Goal: Task Accomplishment & Management: Use online tool/utility

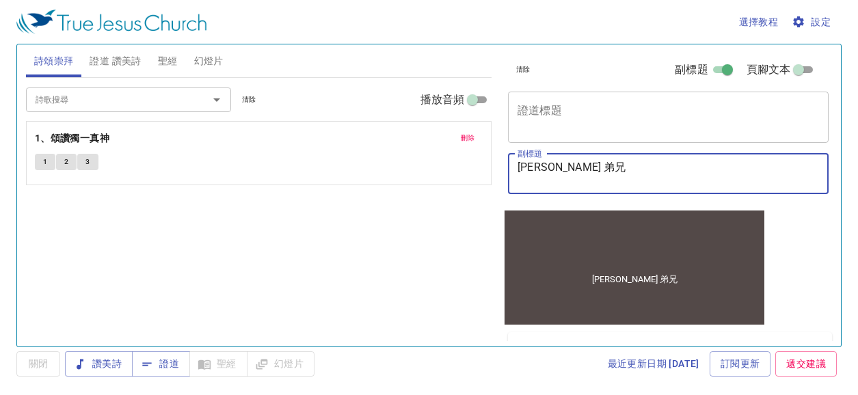
drag, startPoint x: 546, startPoint y: 164, endPoint x: 502, endPoint y: 167, distance: 44.5
click at [502, 167] on div "清除 副標題 頁腳文本 證道標題 x 證道標題 副標題 柯敏裕 弟兄 x 副標題 頁腳文本 頁腳文本 所有證道 ( 0 ) 清除 加入至＂所有證道＂ 尚未存任…" at bounding box center [667, 190] width 340 height 302
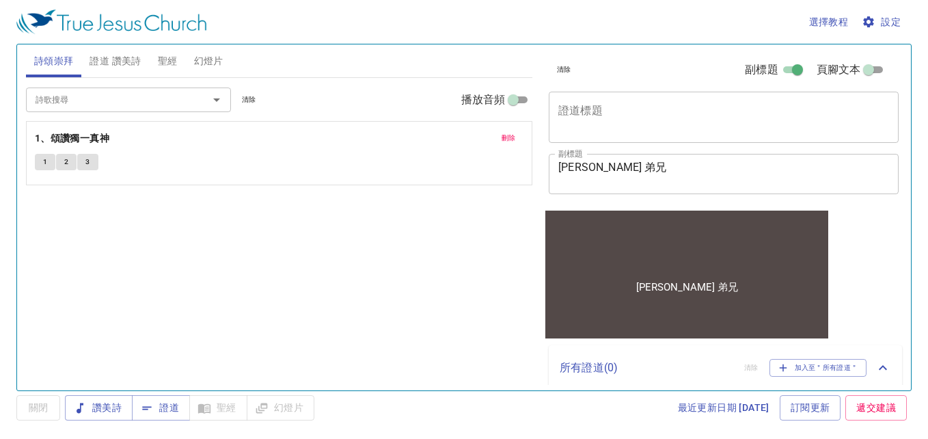
click at [587, 167] on textarea "柯敏裕 弟兄" at bounding box center [723, 174] width 331 height 26
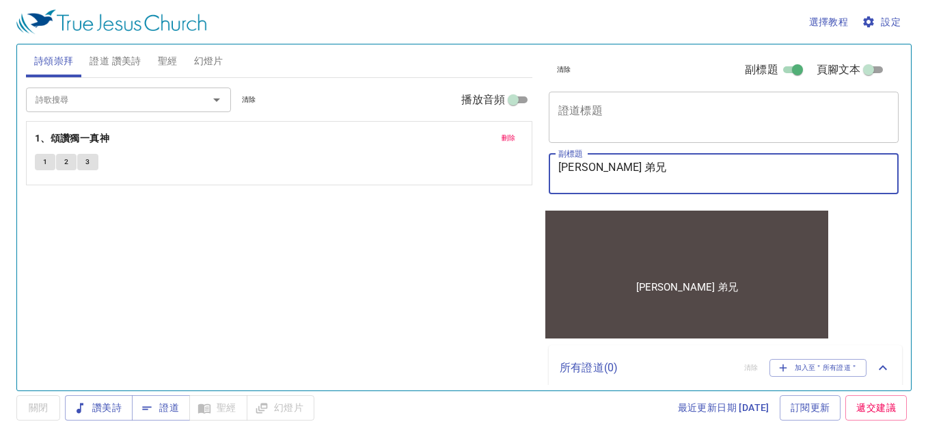
click at [587, 167] on textarea "柯敏裕 弟兄" at bounding box center [723, 174] width 331 height 26
click at [584, 169] on textarea "柯敏裕 弟兄" at bounding box center [723, 174] width 331 height 26
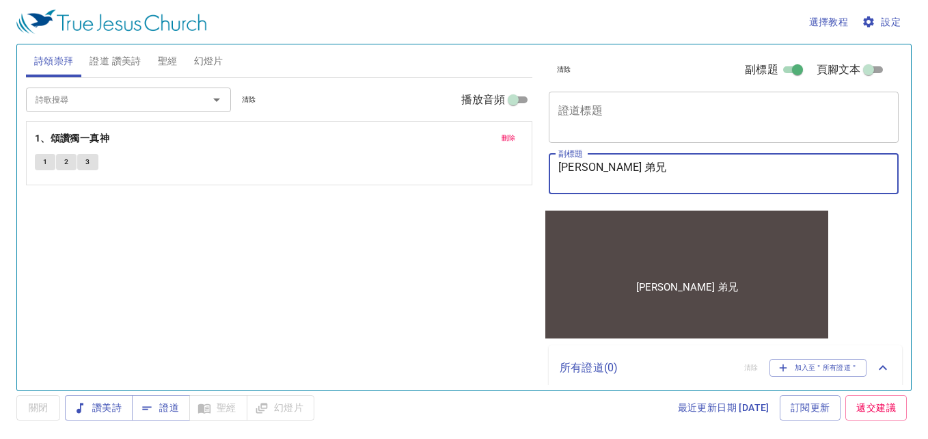
type textarea "[PERSON_NAME] 弟兄"
click at [599, 108] on textarea "證道標題" at bounding box center [723, 117] width 331 height 26
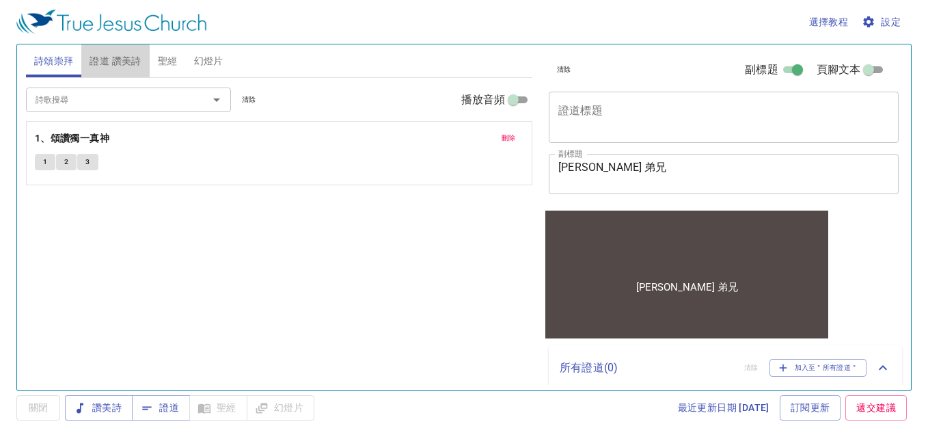
click at [119, 59] on span "證道 讚美詩" at bounding box center [115, 61] width 51 height 17
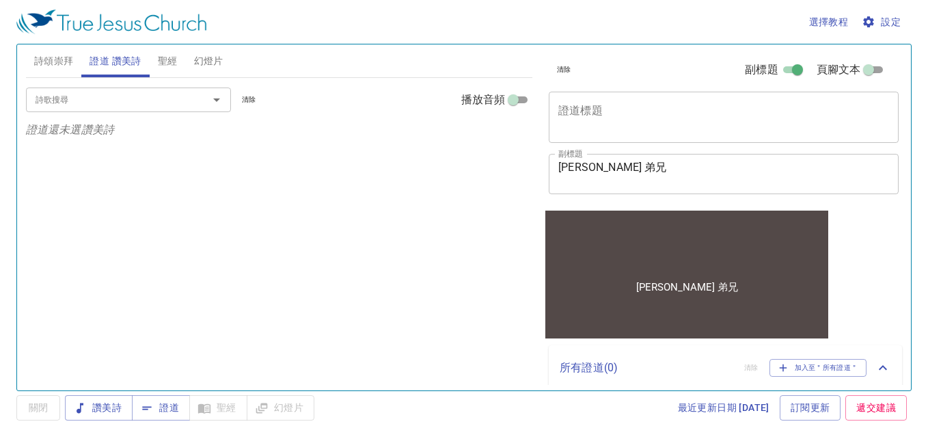
click at [194, 107] on div at bounding box center [207, 99] width 36 height 19
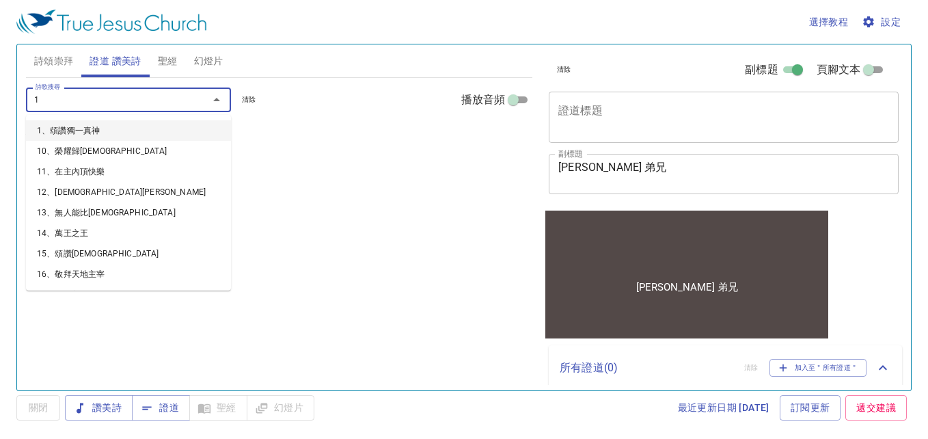
type input "11"
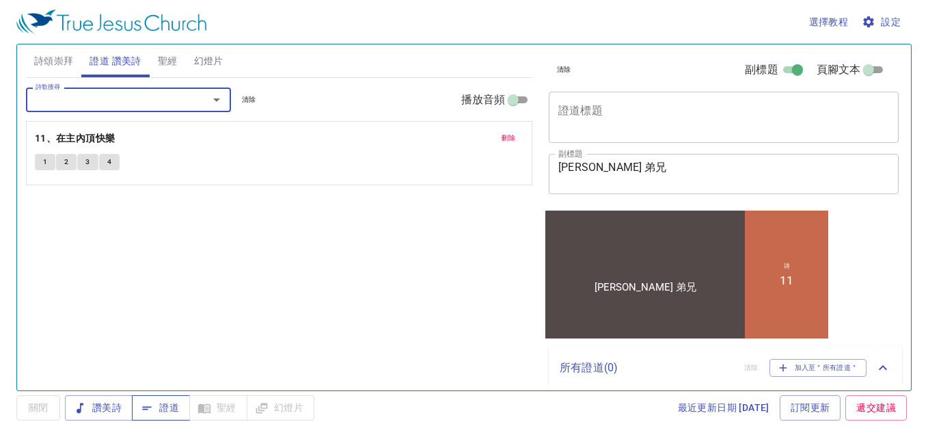
click at [152, 394] on icon "button" at bounding box center [147, 408] width 14 height 14
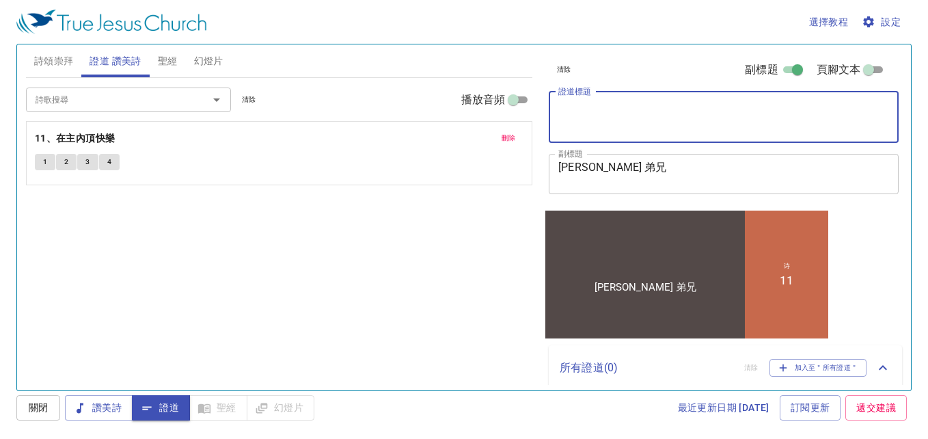
click at [619, 120] on textarea "證道標題" at bounding box center [723, 117] width 331 height 26
type textarea "我們是"
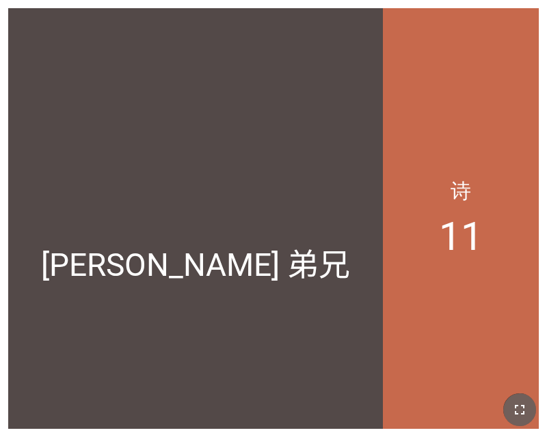
click at [524, 403] on icon "button" at bounding box center [519, 410] width 16 height 16
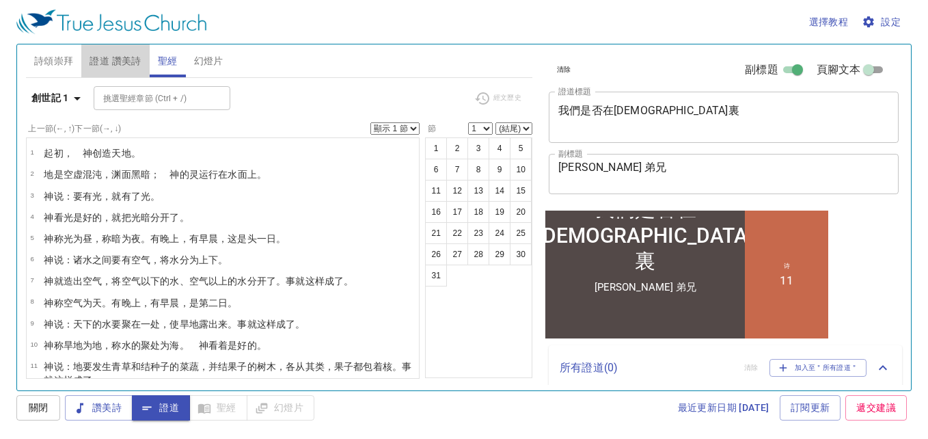
click at [113, 62] on span "證道 讚美詩" at bounding box center [115, 61] width 51 height 17
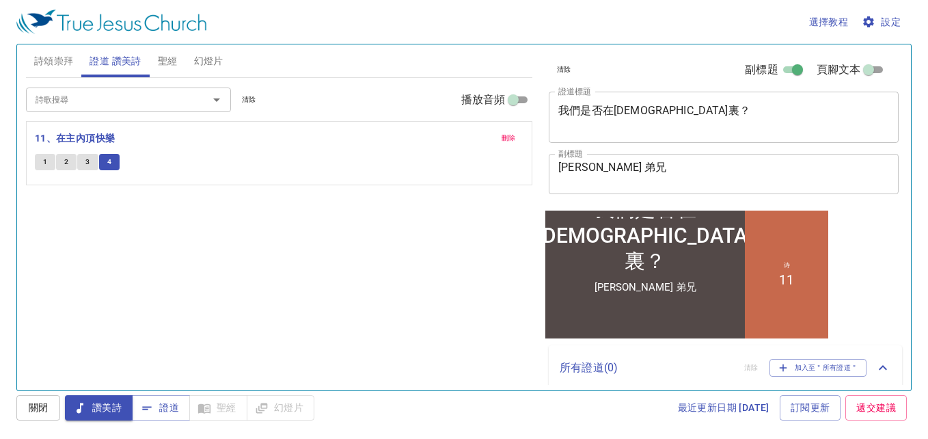
click at [217, 55] on span "幻燈片" at bounding box center [208, 61] width 29 height 17
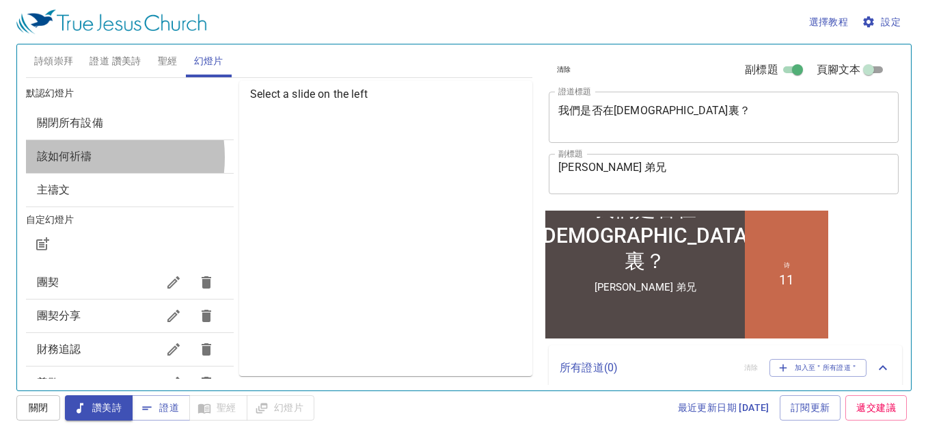
click at [83, 156] on span "該如何祈禱" at bounding box center [64, 156] width 55 height 13
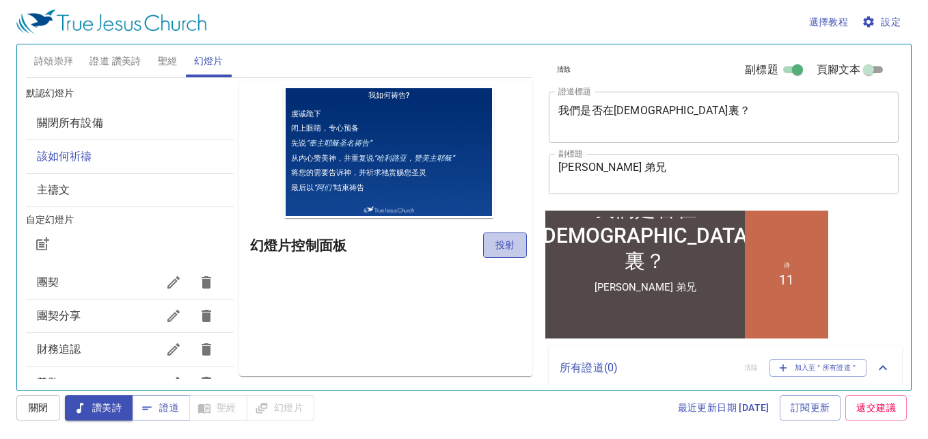
click at [497, 240] on span "投射" at bounding box center [505, 244] width 22 height 17
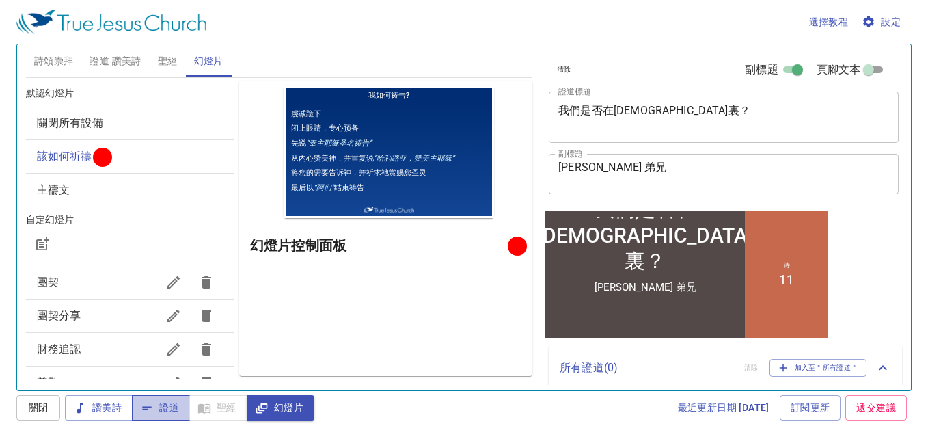
click at [172, 413] on span "證道" at bounding box center [161, 407] width 36 height 17
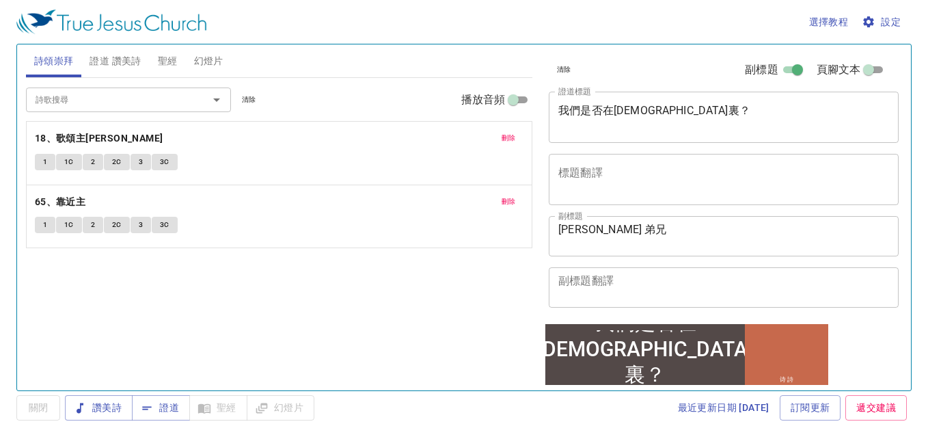
click at [113, 59] on span "證道 讚美詩" at bounding box center [115, 61] width 51 height 17
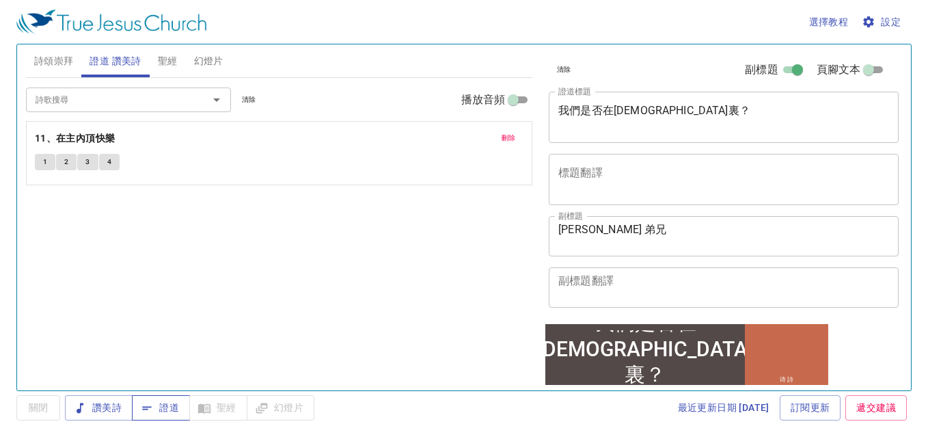
click at [174, 405] on span "證道" at bounding box center [161, 407] width 36 height 17
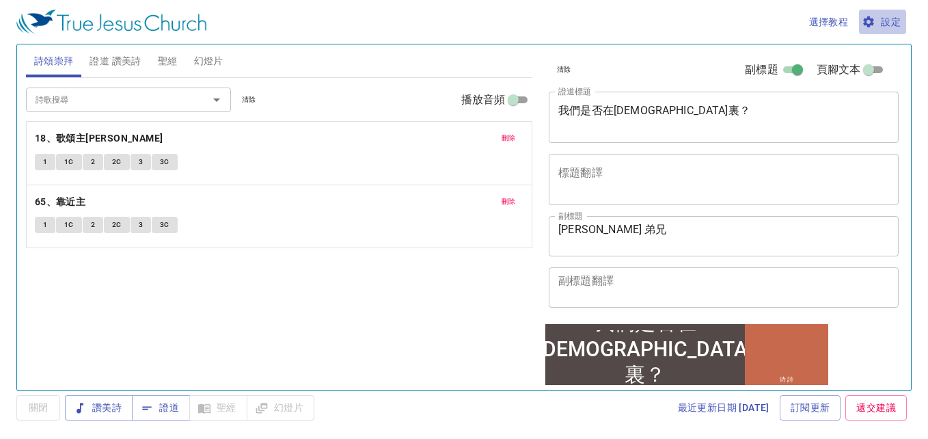
click at [869, 18] on span "設定" at bounding box center [882, 22] width 36 height 17
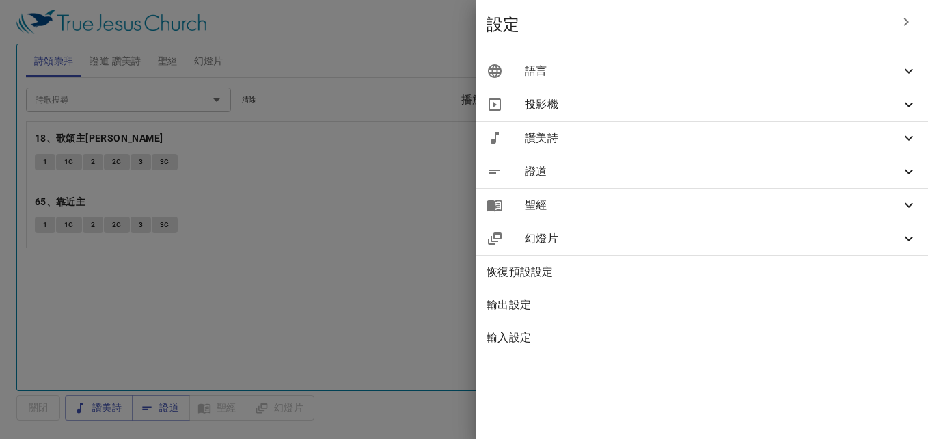
click at [421, 22] on div at bounding box center [464, 219] width 928 height 439
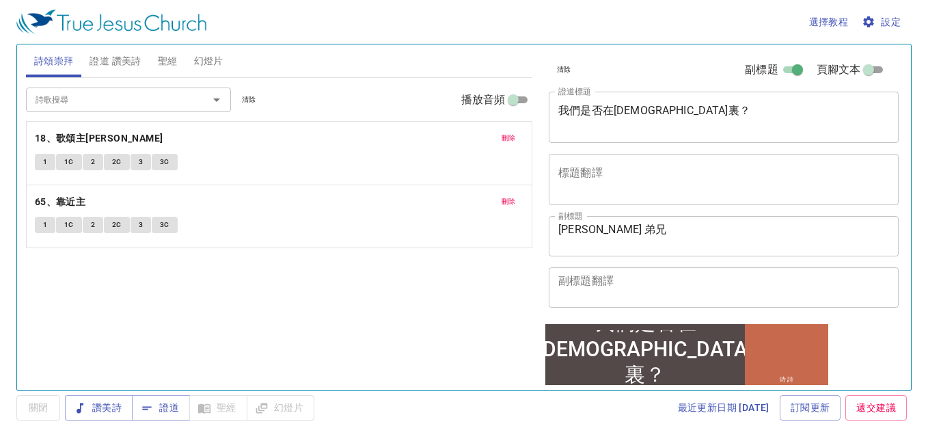
click at [869, 18] on span "設定" at bounding box center [882, 22] width 36 height 17
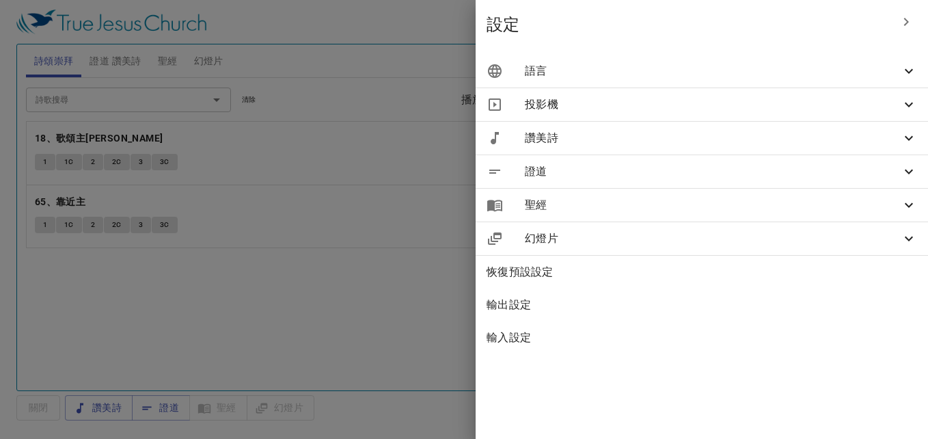
click at [823, 71] on span "語言" at bounding box center [713, 71] width 376 height 16
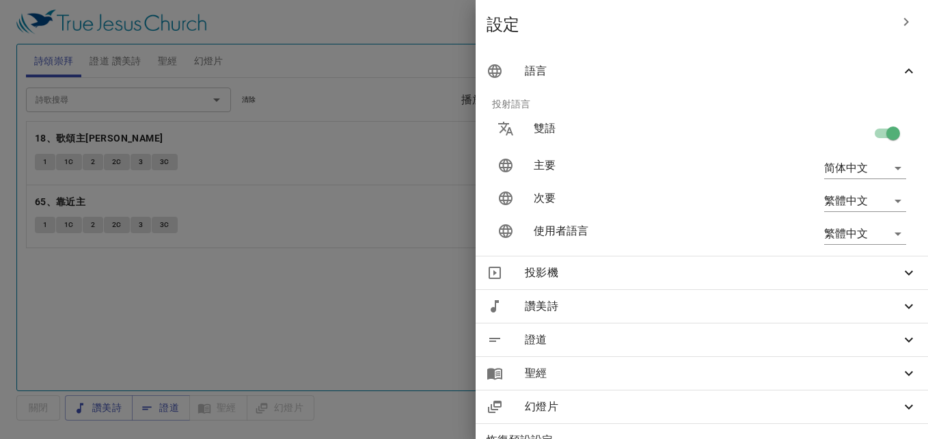
click at [865, 133] on input "checkbox" at bounding box center [893, 136] width 78 height 26
checkbox input "false"
click at [284, 288] on div at bounding box center [464, 219] width 928 height 439
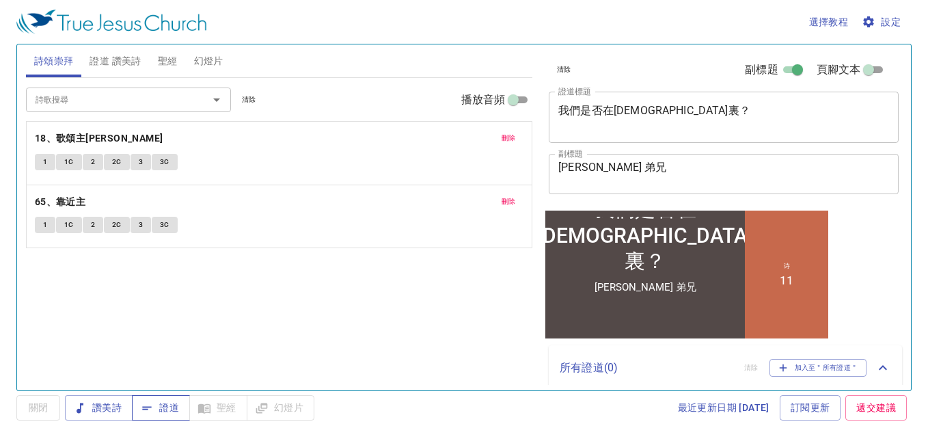
click at [169, 405] on span "證道" at bounding box center [161, 407] width 36 height 17
click at [162, 61] on span "聖經" at bounding box center [168, 61] width 20 height 17
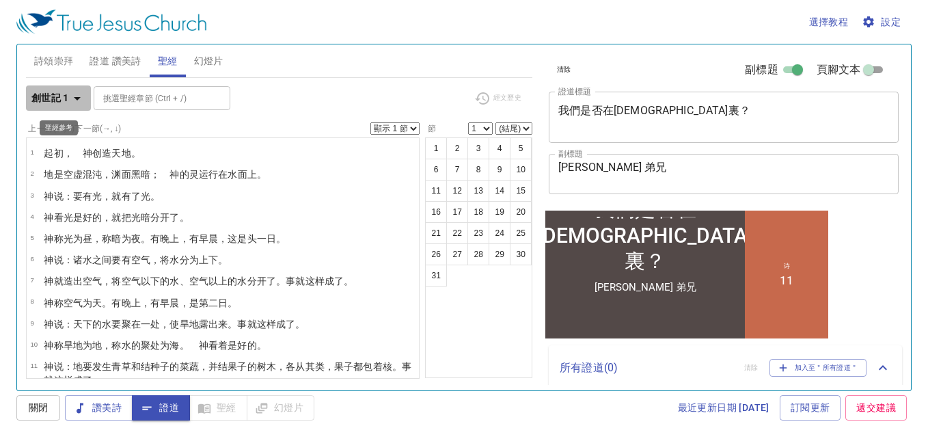
click at [66, 94] on b "創世記 1" at bounding box center [50, 98] width 38 height 17
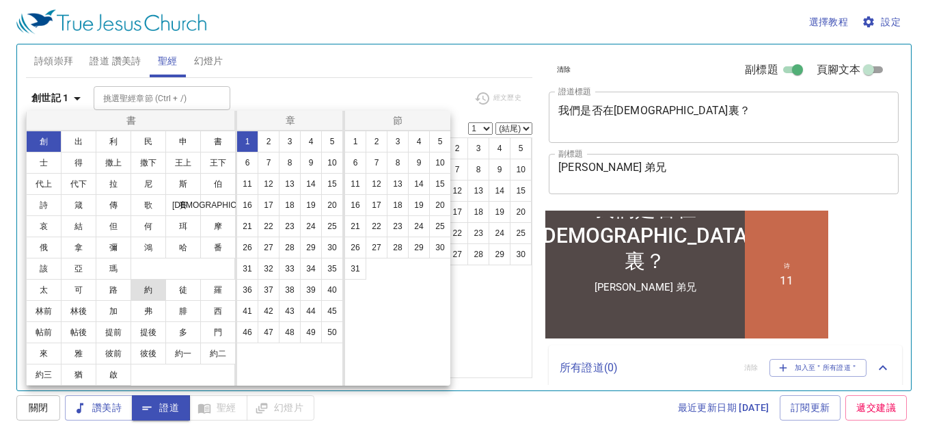
click at [143, 287] on button "約" at bounding box center [149, 290] width 36 height 22
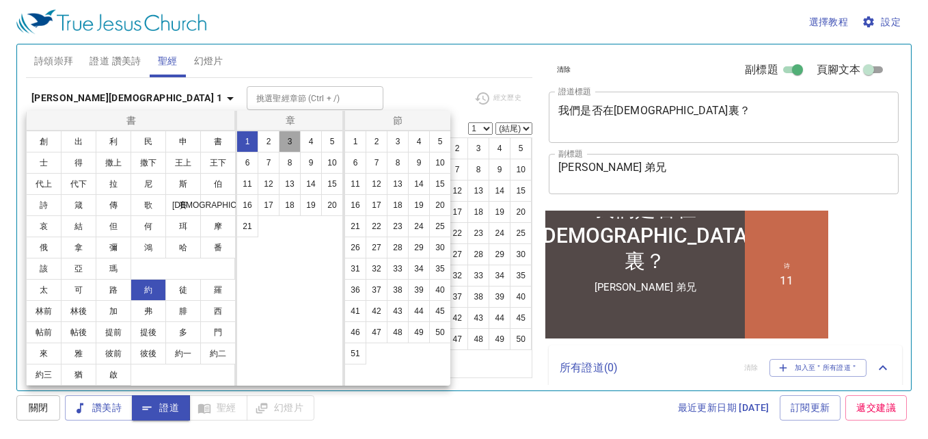
click at [287, 141] on button "3" at bounding box center [290, 142] width 22 height 22
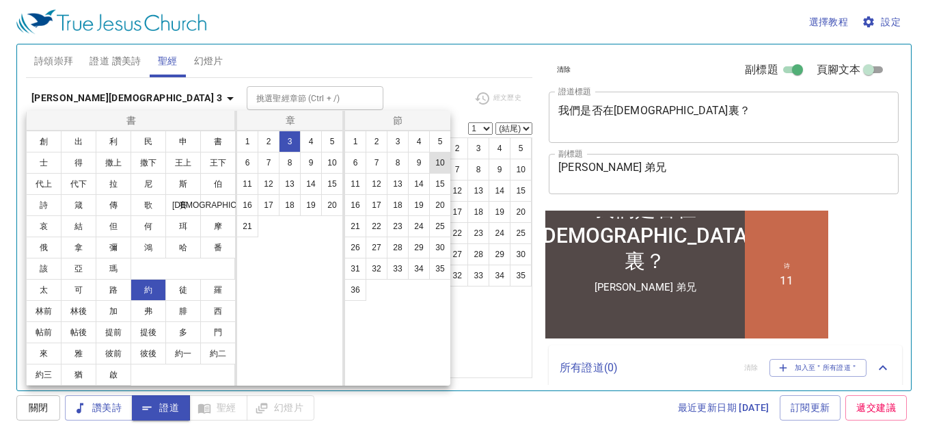
click at [437, 161] on button "10" at bounding box center [440, 163] width 22 height 22
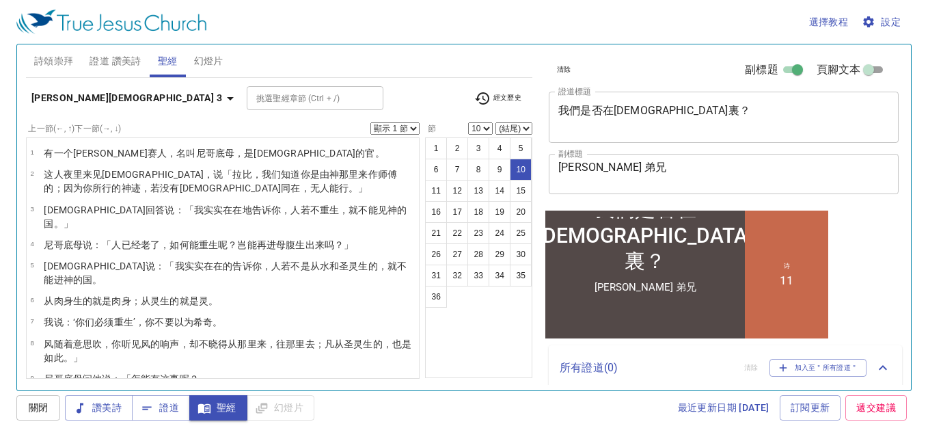
scroll to position [115, 0]
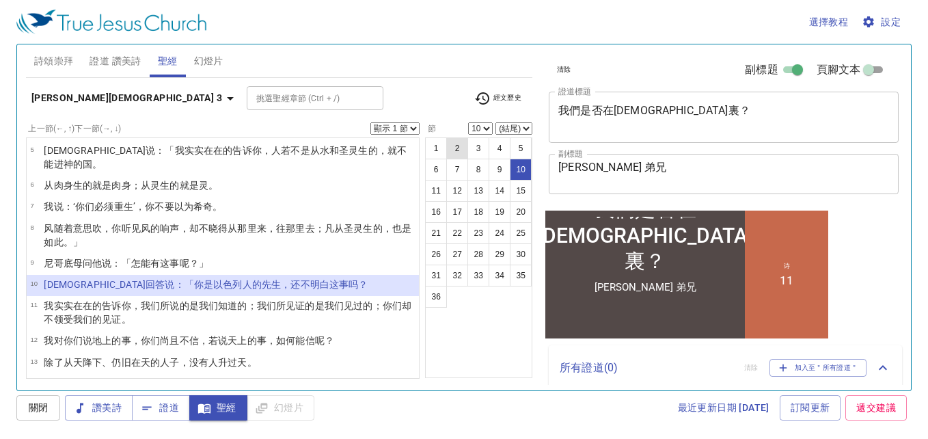
click at [455, 149] on button "2" at bounding box center [457, 148] width 22 height 22
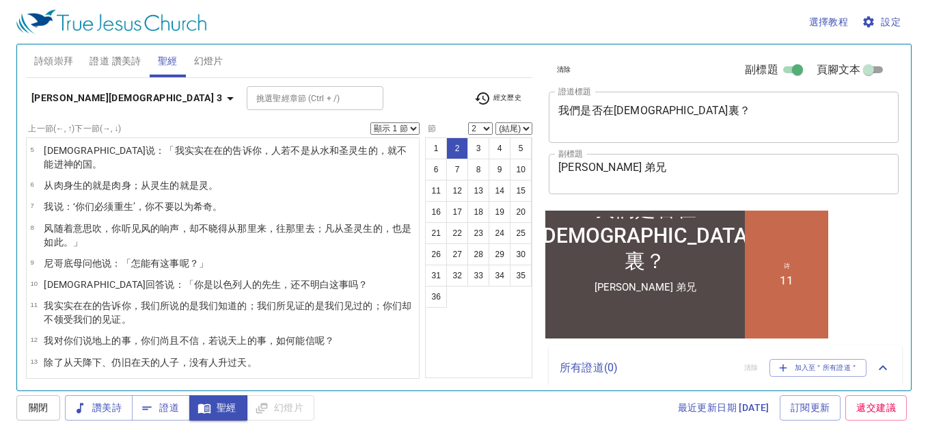
scroll to position [0, 0]
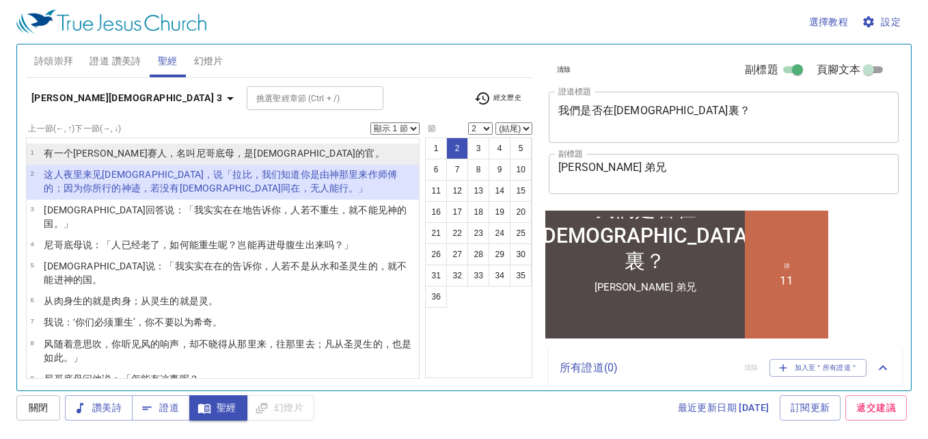
click at [320, 150] on li "1 有 一个 法利赛 人 ，名叫 尼哥底母 ，是犹太人 的官 。" at bounding box center [223, 154] width 392 height 21
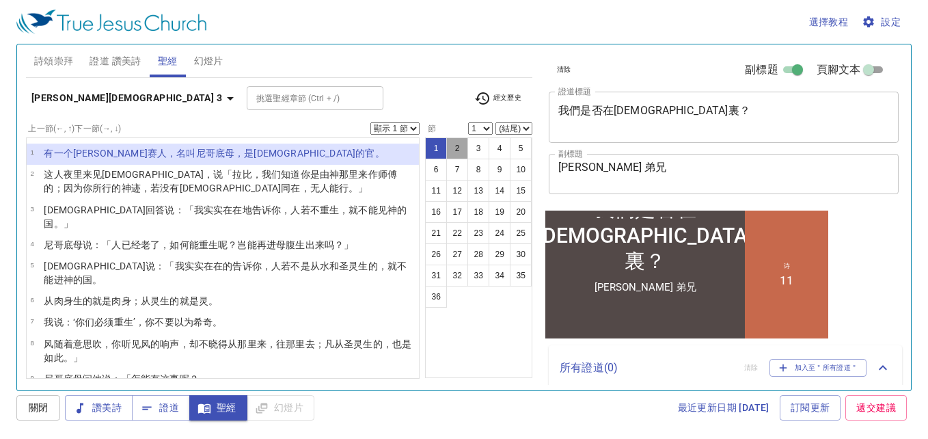
click at [450, 139] on button "2" at bounding box center [457, 148] width 22 height 22
select select "2"
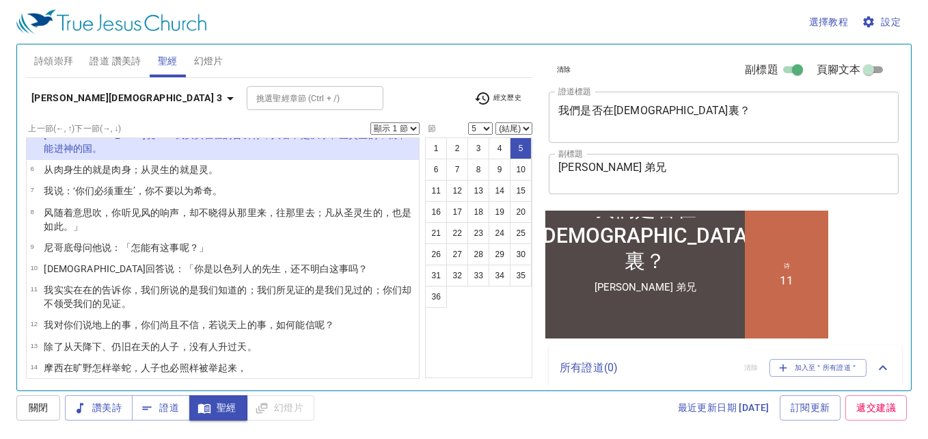
scroll to position [137, 0]
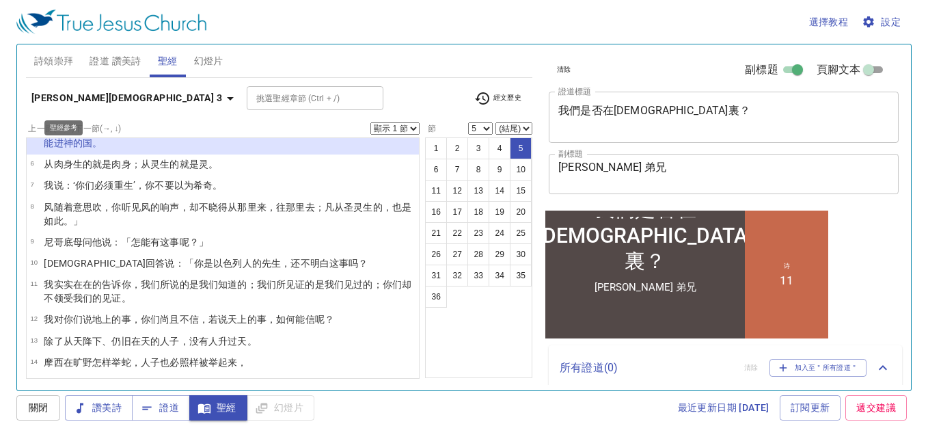
click at [74, 94] on b "約翰福音 3" at bounding box center [126, 98] width 191 height 17
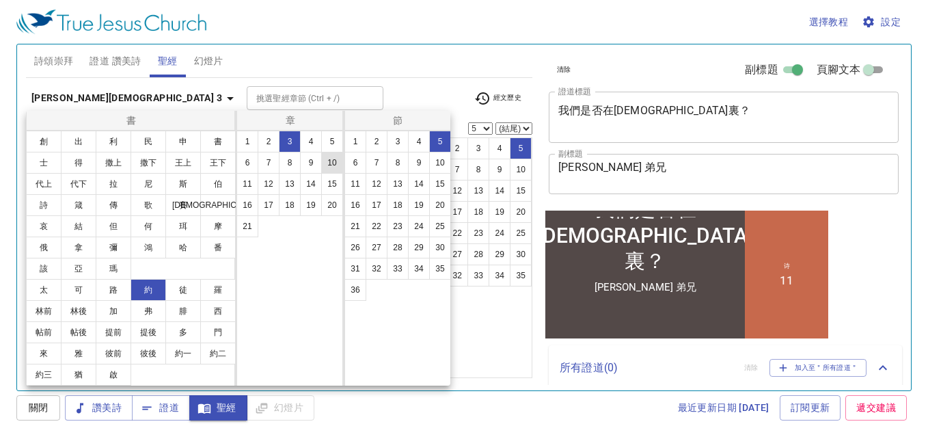
click at [334, 159] on button "10" at bounding box center [332, 163] width 22 height 22
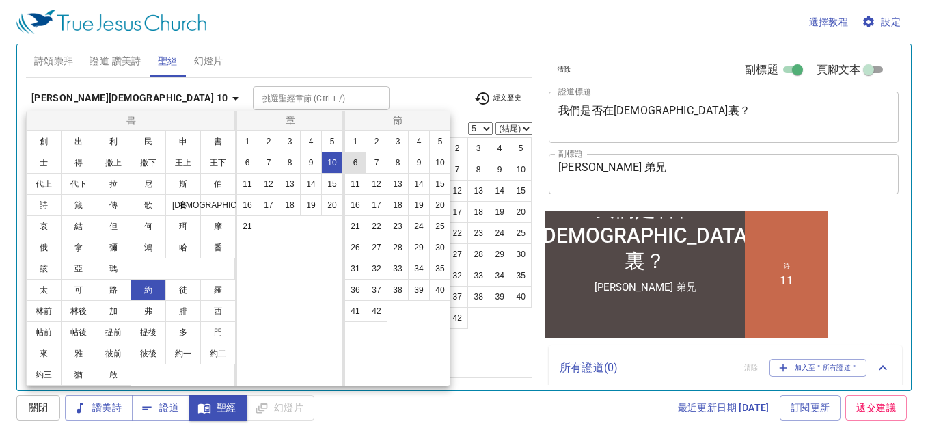
scroll to position [0, 0]
click at [374, 163] on button "7" at bounding box center [377, 163] width 22 height 22
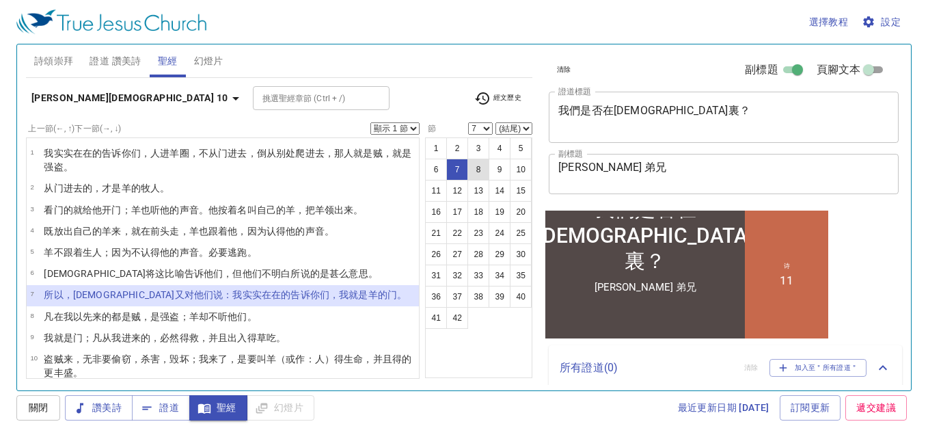
click at [474, 173] on button "8" at bounding box center [478, 170] width 22 height 22
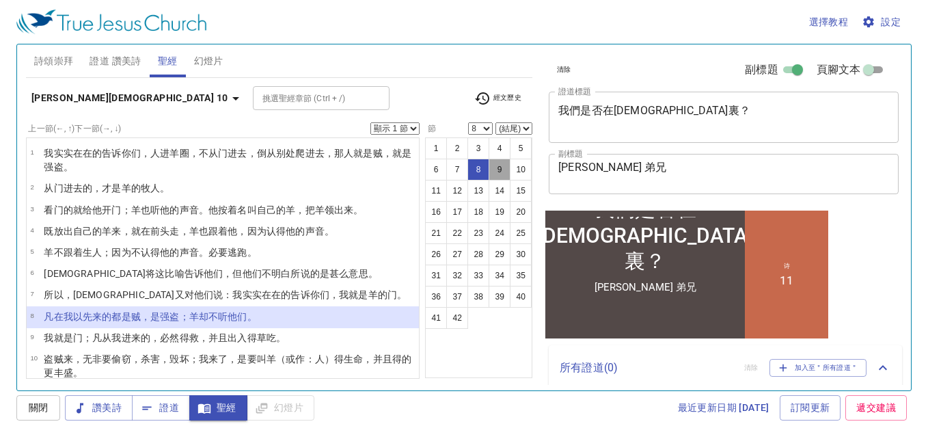
click at [495, 168] on button "9" at bounding box center [500, 170] width 22 height 22
select select "9"
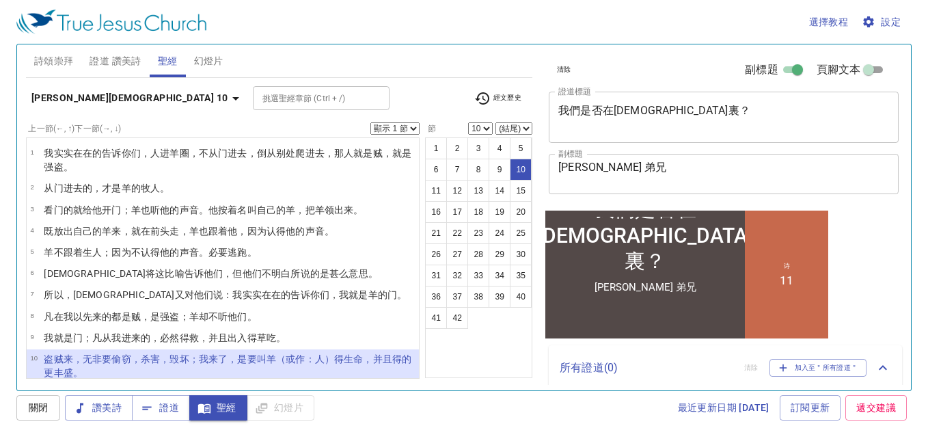
scroll to position [109, 0]
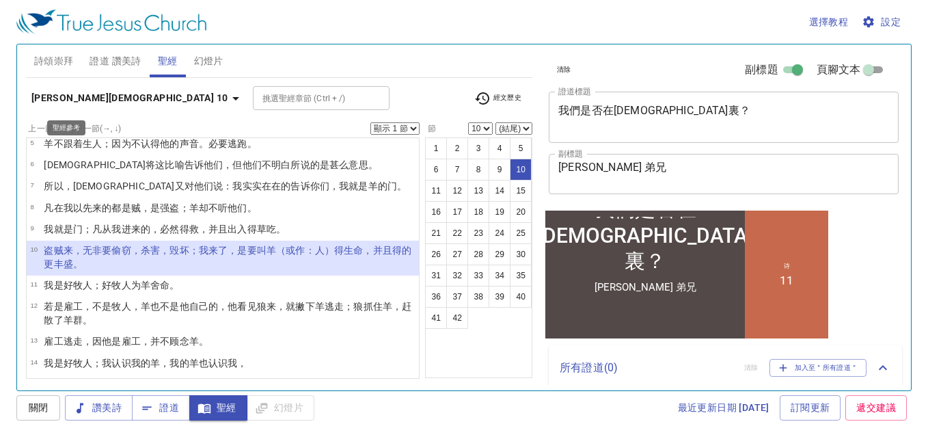
click at [62, 94] on b "約翰福音 10" at bounding box center [129, 98] width 197 height 17
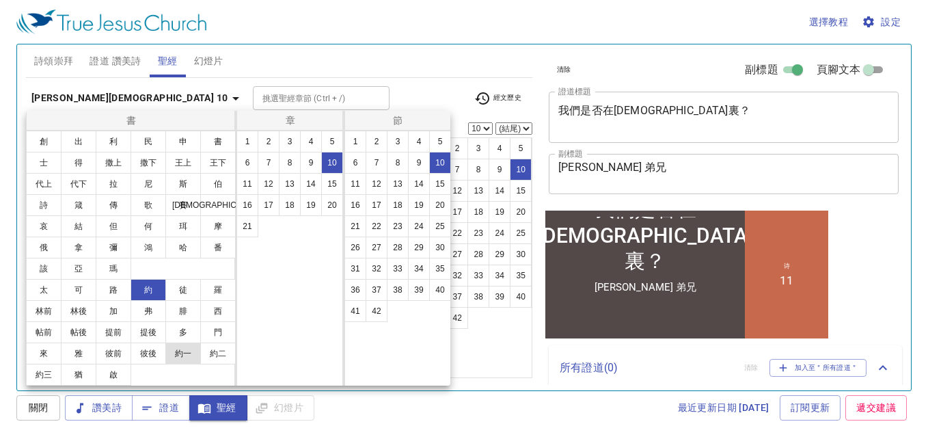
click at [184, 359] on button "約一" at bounding box center [183, 353] width 36 height 22
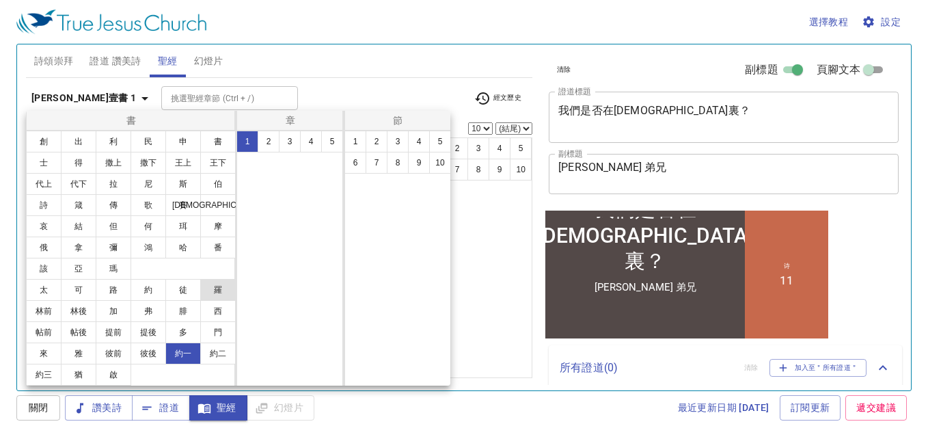
scroll to position [0, 0]
click at [327, 140] on button "5" at bounding box center [332, 142] width 22 height 22
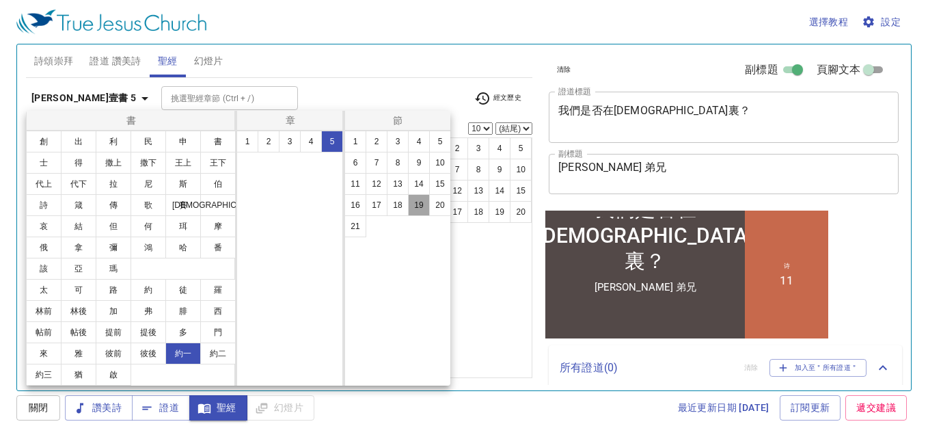
click at [415, 203] on button "19" at bounding box center [419, 205] width 22 height 22
select select "19"
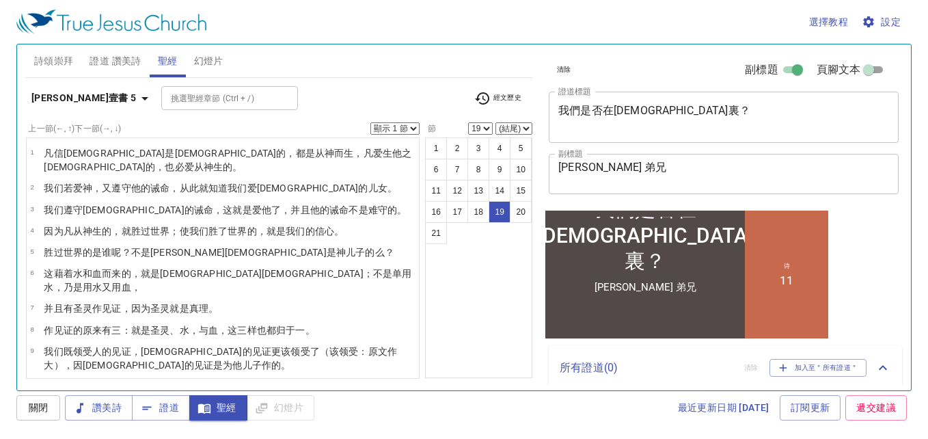
scroll to position [287, 0]
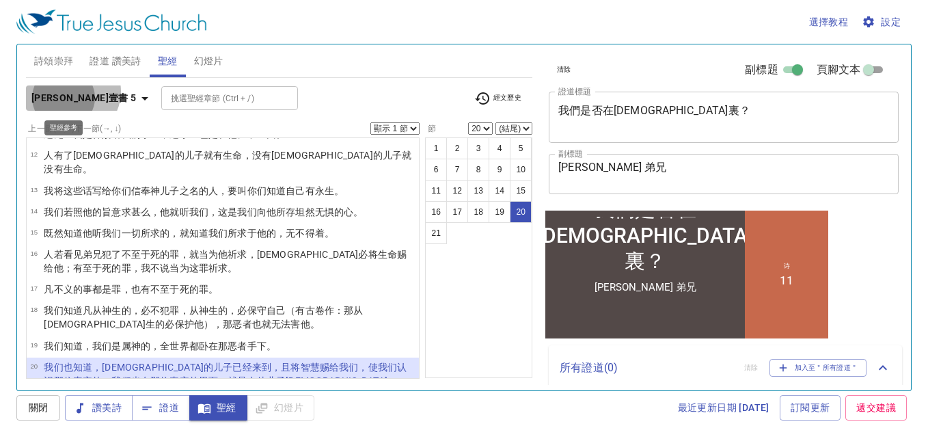
click at [71, 91] on b "約翰壹書 5" at bounding box center [83, 98] width 105 height 17
click at [137, 94] on icon "button" at bounding box center [145, 98] width 16 height 16
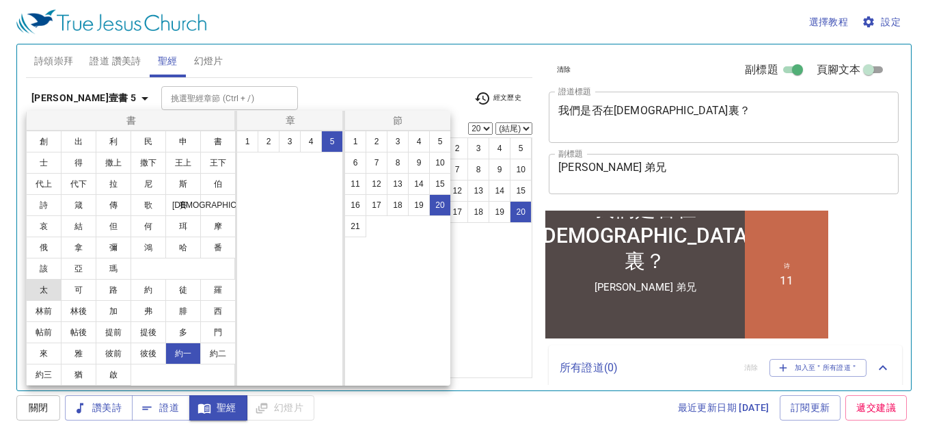
click at [49, 286] on button "太" at bounding box center [44, 290] width 36 height 22
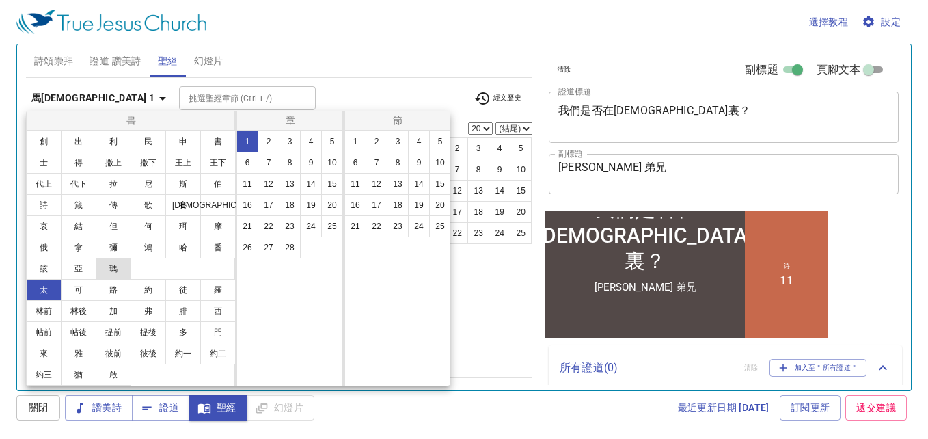
scroll to position [0, 0]
click at [291, 182] on button "13" at bounding box center [290, 184] width 22 height 22
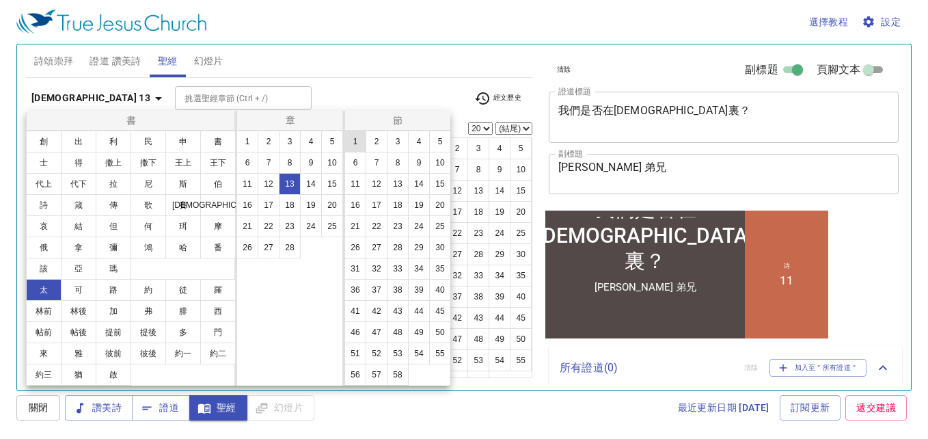
click at [354, 133] on button "1" at bounding box center [355, 142] width 22 height 22
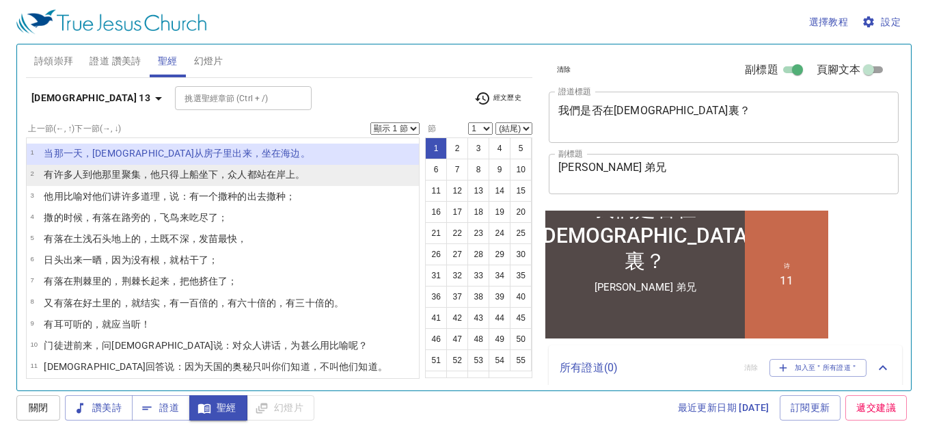
click at [315, 181] on li "2 有许多人 到 他 那里聚集 ，他 只得 上 船 坐下 ，众人 都站 在 岸上 。" at bounding box center [223, 175] width 392 height 21
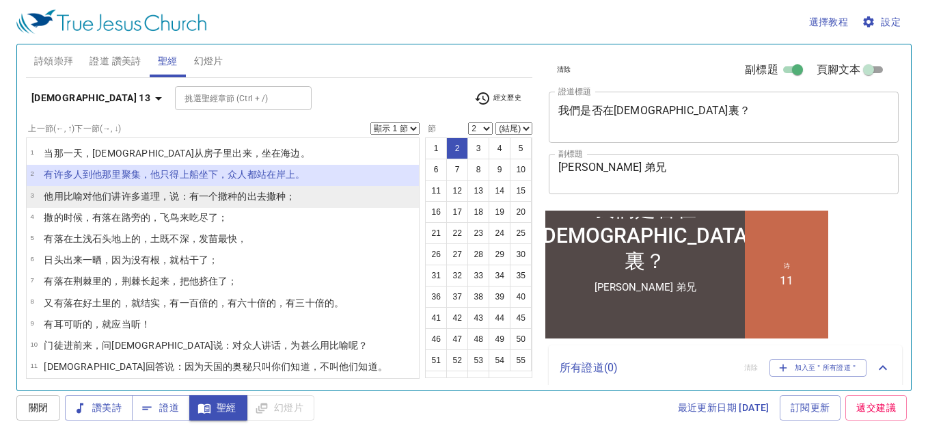
click at [355, 197] on li "3 他用 比喻 对他们 讲 许多 道理，说 ：有一个撒种的 出去 撒种 ；" at bounding box center [223, 196] width 392 height 21
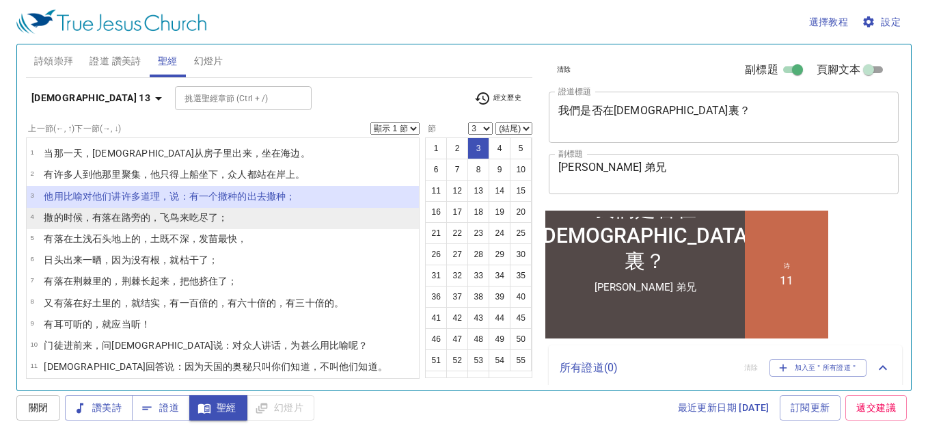
click at [331, 219] on li "4 撒 的时候 ，有 落 在 路旁 的，飞鸟 来 吃尽了 ；" at bounding box center [223, 218] width 392 height 21
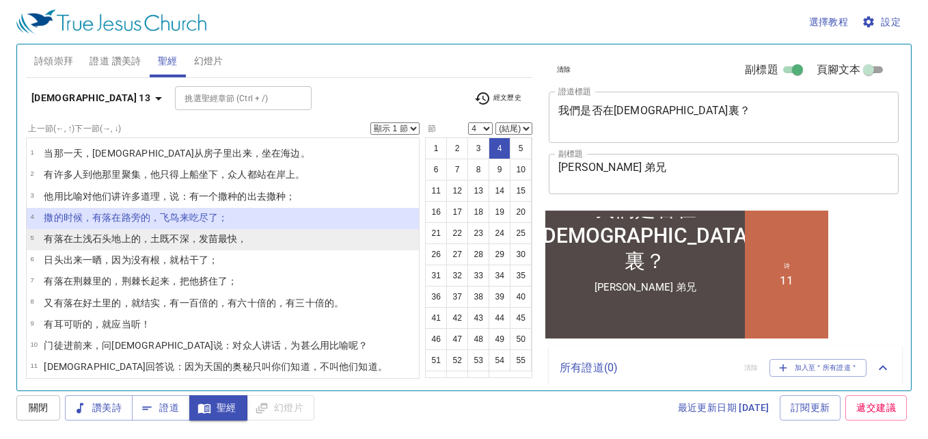
click at [322, 246] on li "5 有 落 在 土浅石头地上 的，土 既不深 ，发苗 最快 ，" at bounding box center [223, 239] width 392 height 21
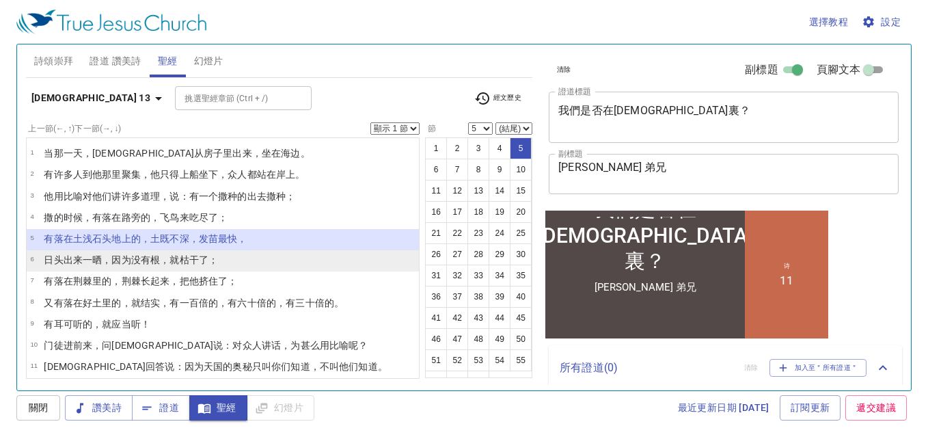
click at [315, 266] on li "6 日头 出来 一晒 ，因为 没 有 根 ，就枯干了 ；" at bounding box center [223, 260] width 392 height 21
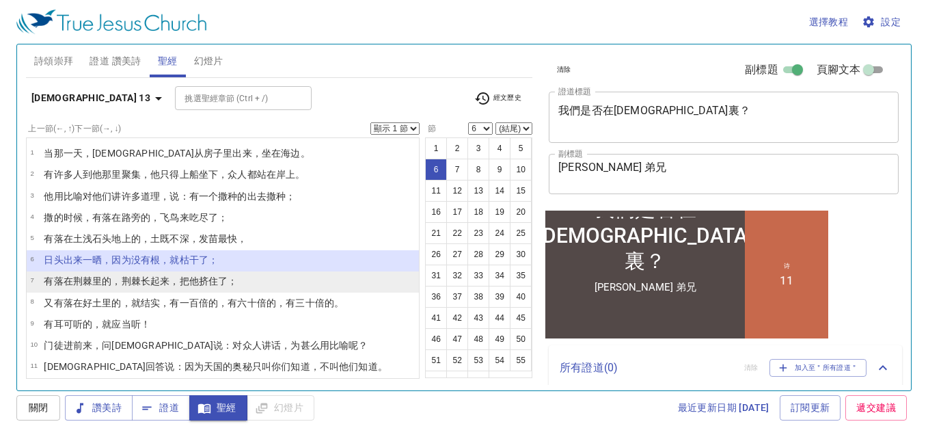
click at [308, 292] on li "7 有 落 在荆棘 里 的，荆棘 长起来 ，把他 挤住了 ；" at bounding box center [223, 281] width 392 height 21
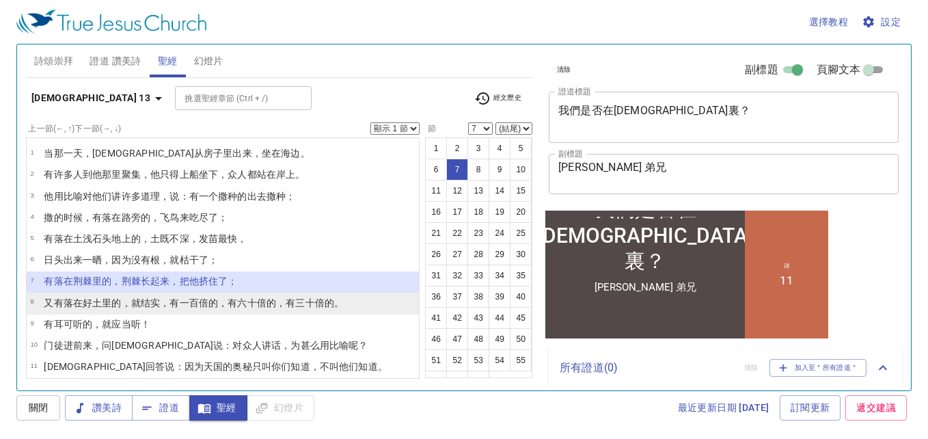
click at [263, 306] on wg1835 "倍的，有 三十 倍的。" at bounding box center [300, 302] width 87 height 11
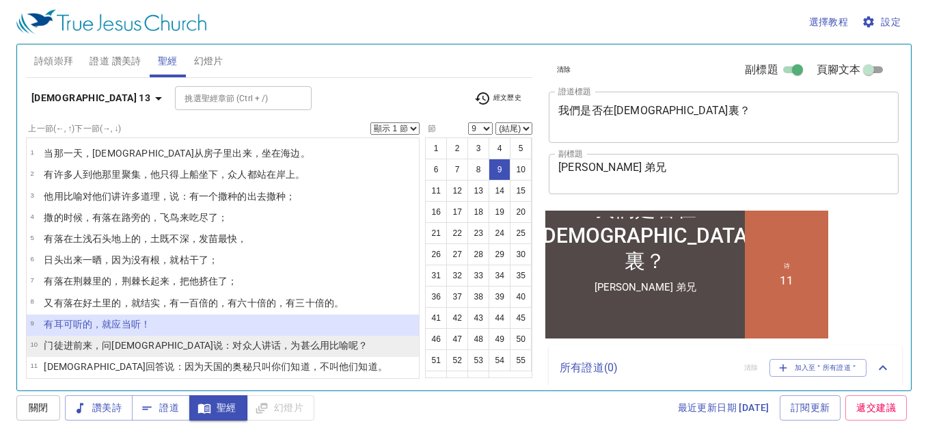
click at [301, 344] on li "10 门徒 进前来 ，问耶稣 说 ：对众人讲话 ，为甚么 用 比喻 呢？" at bounding box center [223, 346] width 392 height 21
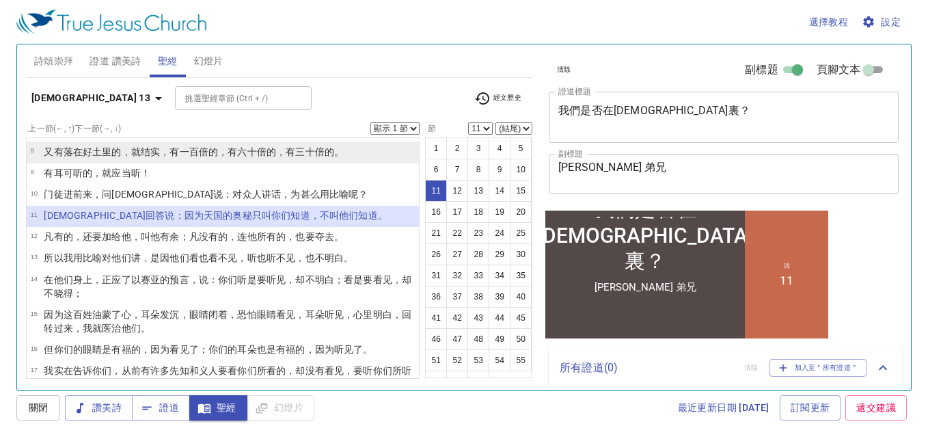
scroll to position [205, 0]
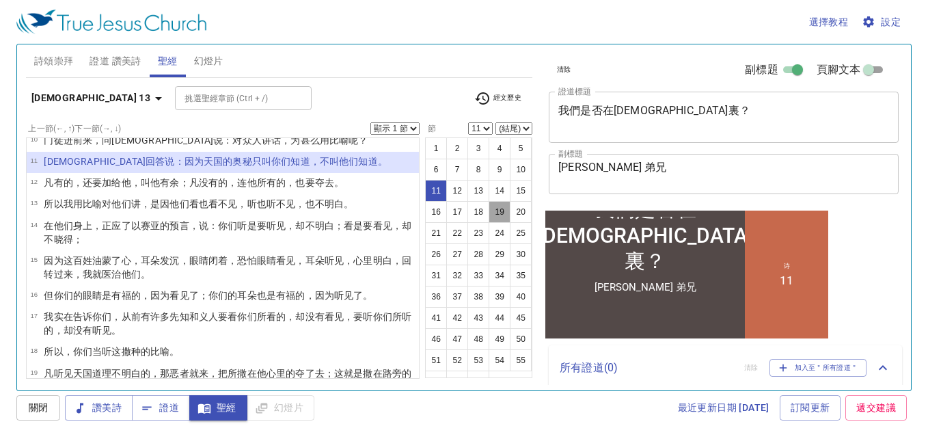
click at [489, 223] on button "19" at bounding box center [500, 212] width 22 height 22
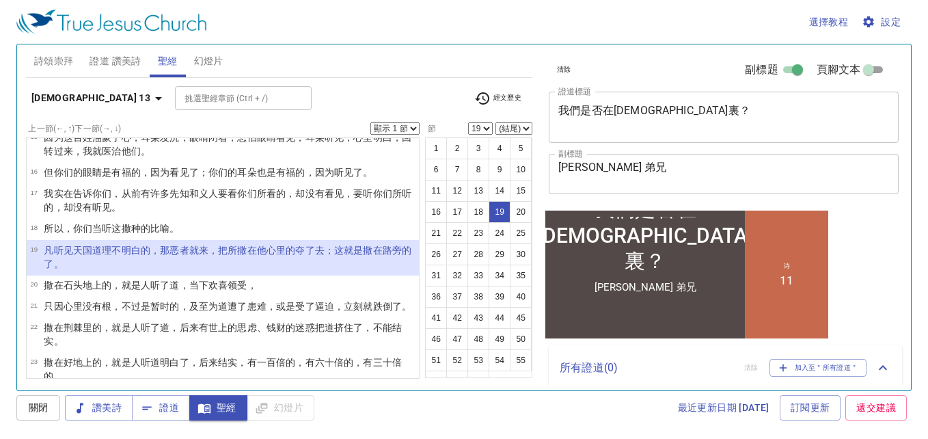
scroll to position [396, 0]
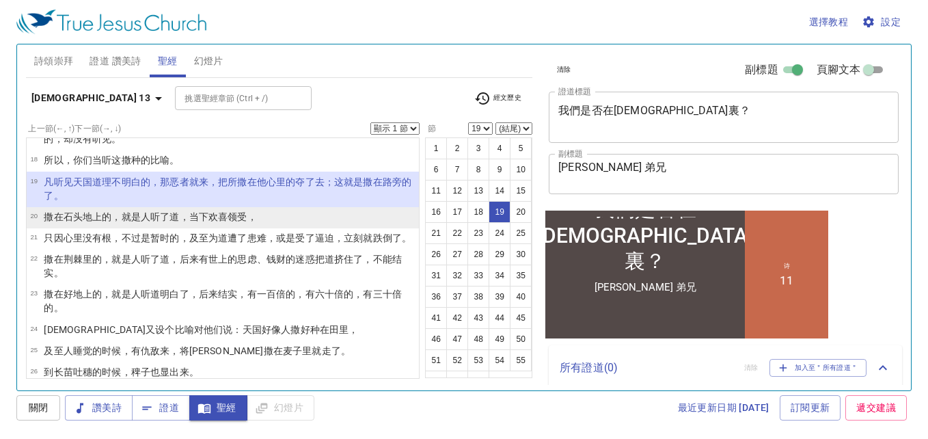
click at [250, 219] on wg2983 "，" at bounding box center [252, 216] width 10 height 11
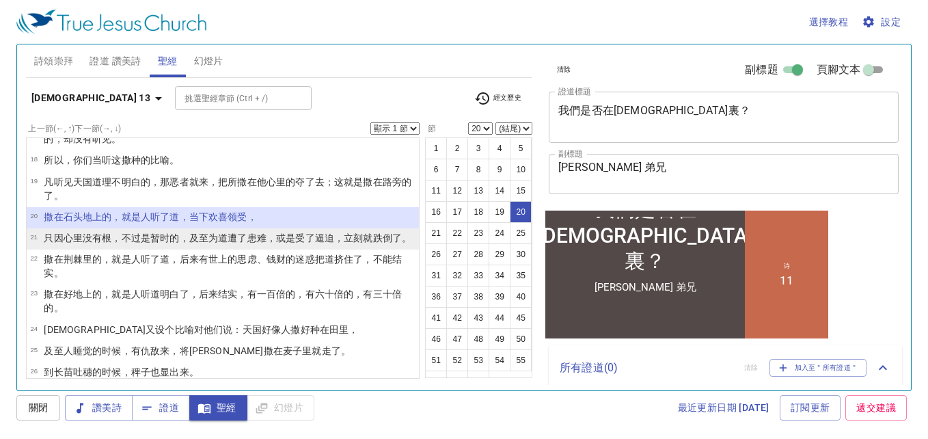
click at [258, 241] on wg1096 "患难 ，或是 受了逼迫 ，立刻 就跌倒了 。" at bounding box center [329, 237] width 165 height 11
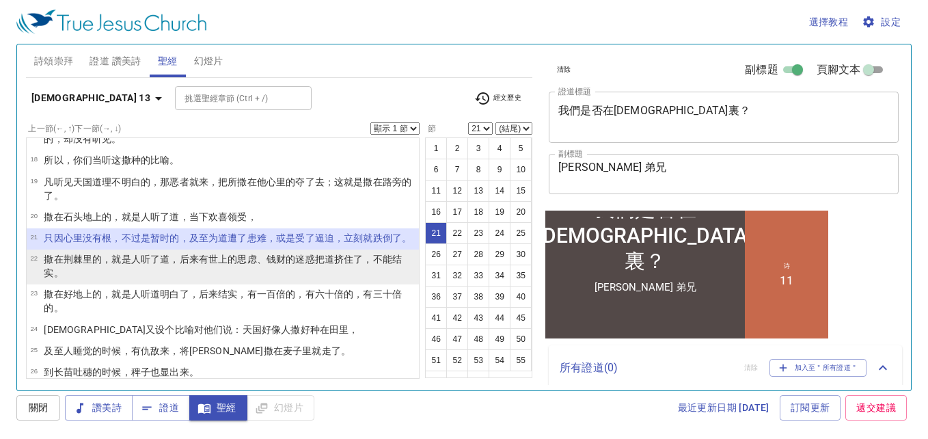
click at [194, 279] on p "撒 在荆棘 里 的，就是 人 听了 道 ，后来有世上 的思虑 、钱财 的迷惑 把道 挤住了 ，不能结实 。" at bounding box center [229, 265] width 371 height 27
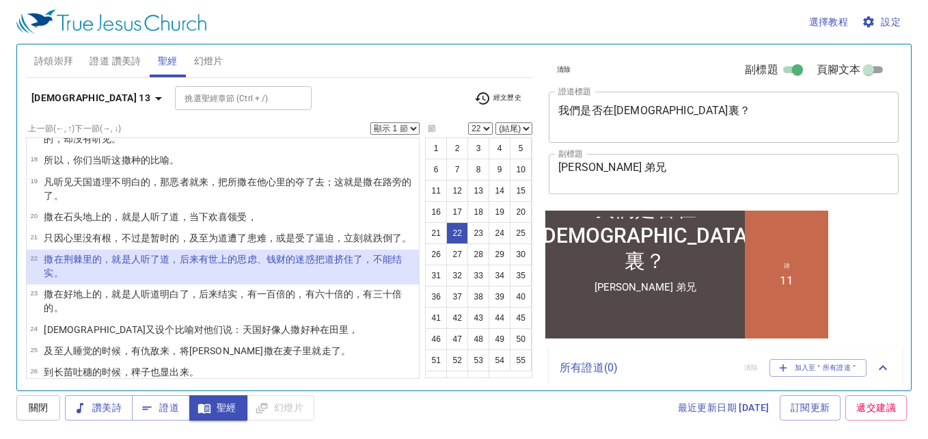
select select "23"
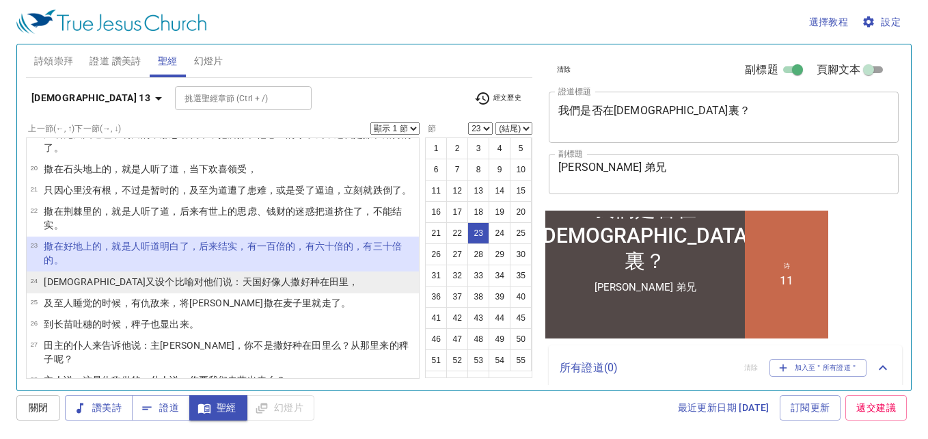
scroll to position [465, 0]
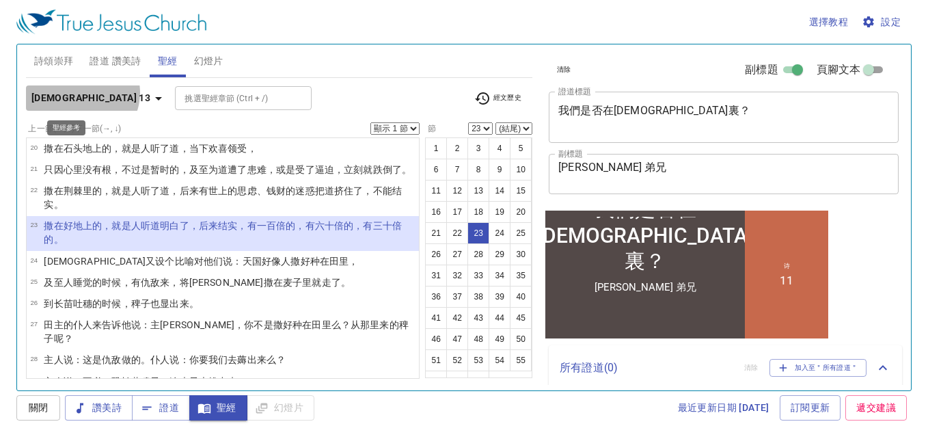
click at [81, 92] on b "馬太福音 13" at bounding box center [90, 98] width 119 height 17
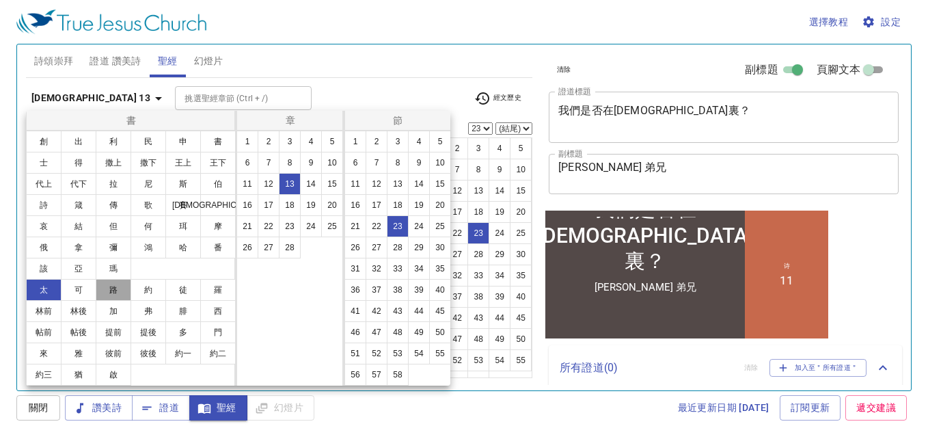
click at [123, 294] on button "路" at bounding box center [114, 290] width 36 height 22
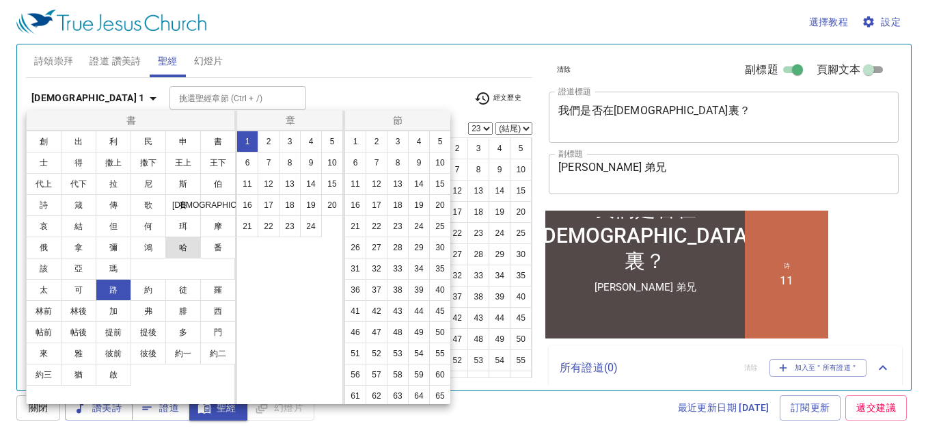
scroll to position [0, 0]
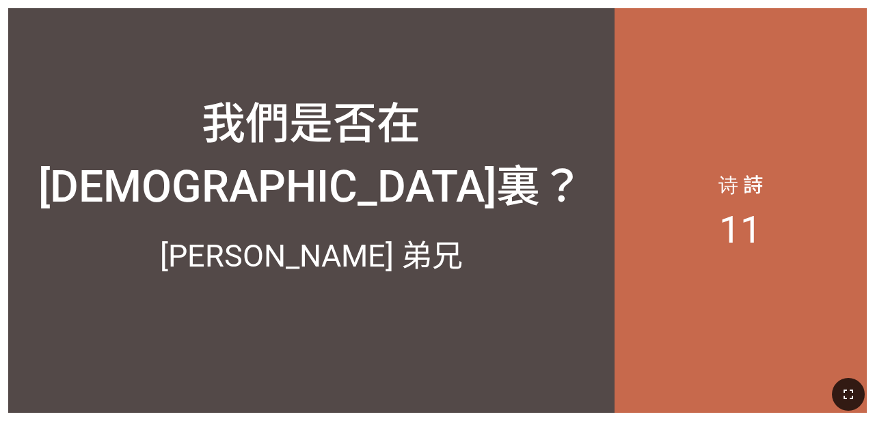
click at [546, 387] on icon "button" at bounding box center [848, 394] width 16 height 16
click at [546, 391] on icon "button" at bounding box center [848, 394] width 16 height 16
click at [546, 413] on div "诗 11" at bounding box center [740, 210] width 252 height 405
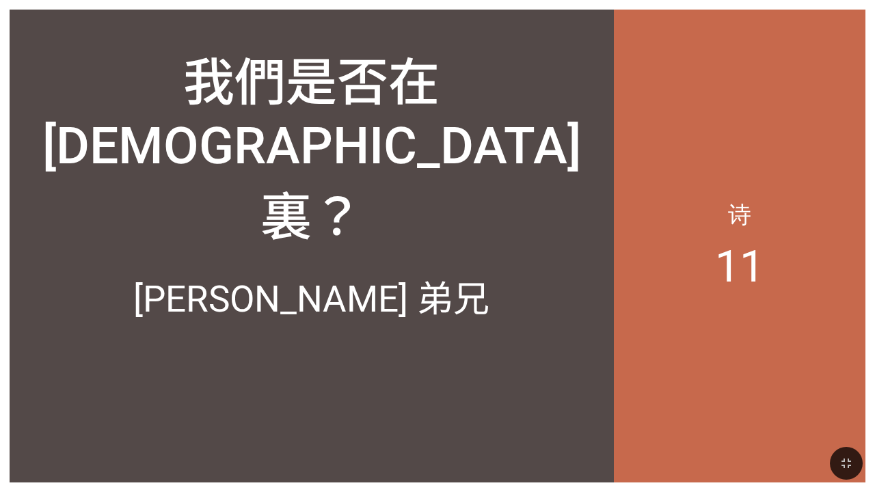
click at [491, 437] on div at bounding box center [437, 463] width 875 height 57
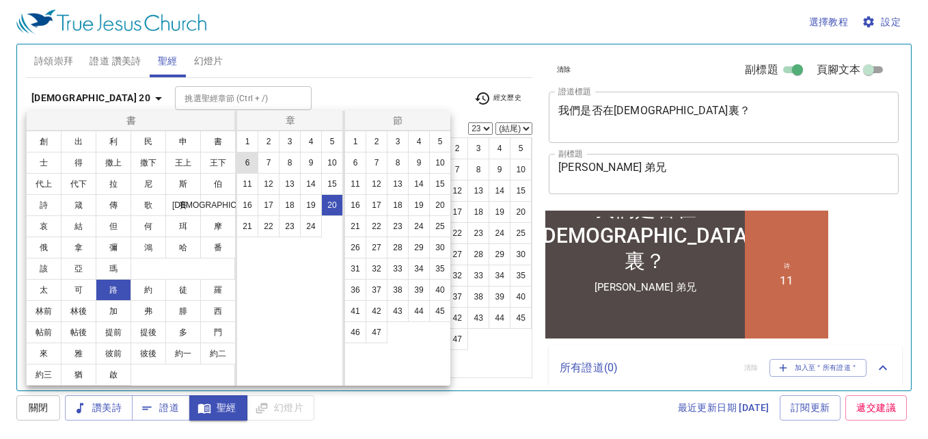
click at [251, 160] on button "6" at bounding box center [247, 163] width 22 height 22
click at [439, 206] on button "20" at bounding box center [440, 205] width 22 height 22
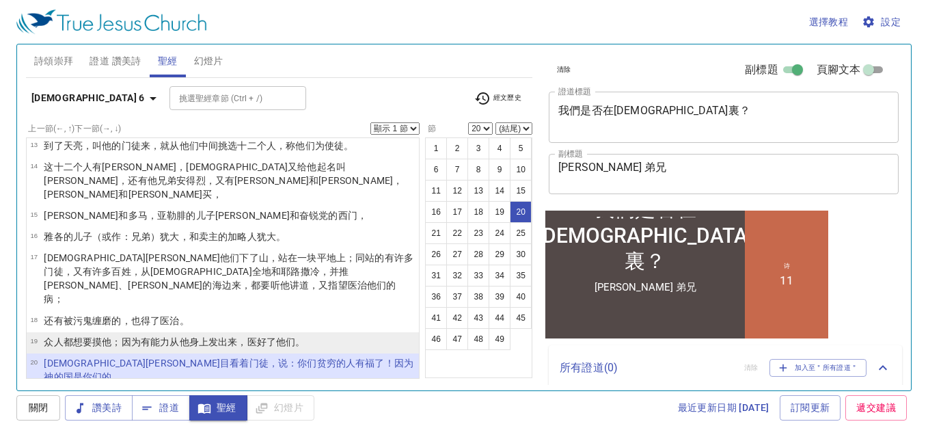
scroll to position [370, 0]
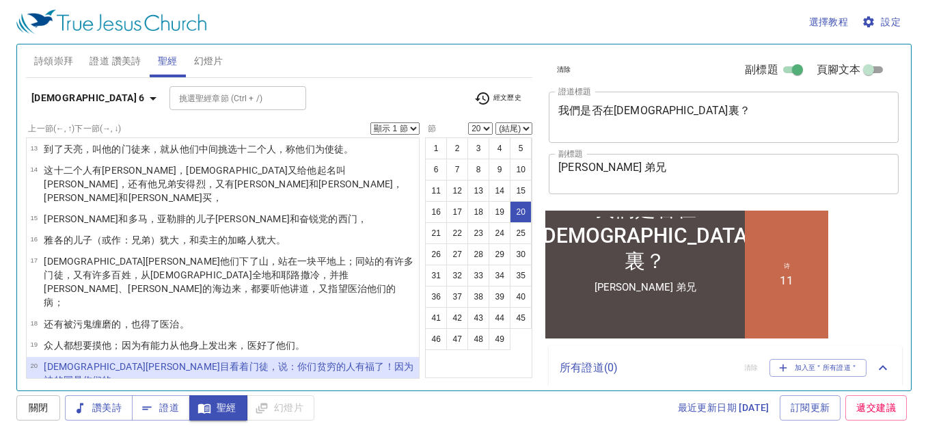
click at [164, 396] on wg3754 "你们将要饱足 。你们哀哭 的人有福了 ！因为 你们将要喜笑 。" at bounding box center [285, 401] width 251 height 11
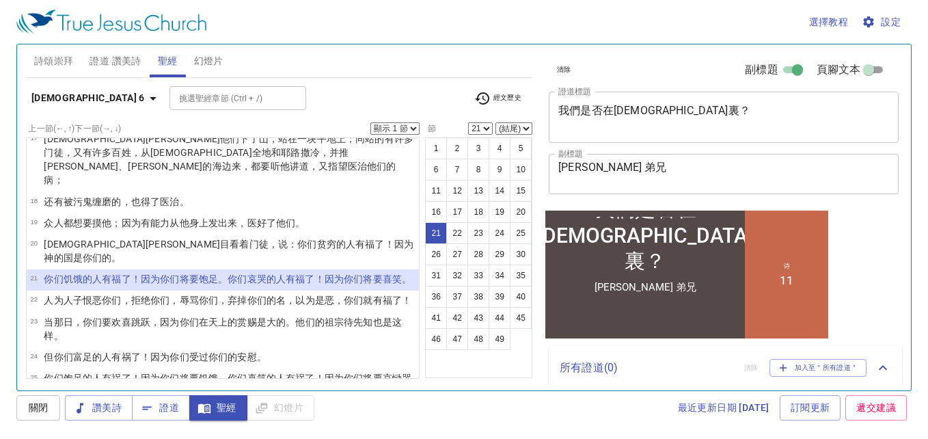
scroll to position [506, 0]
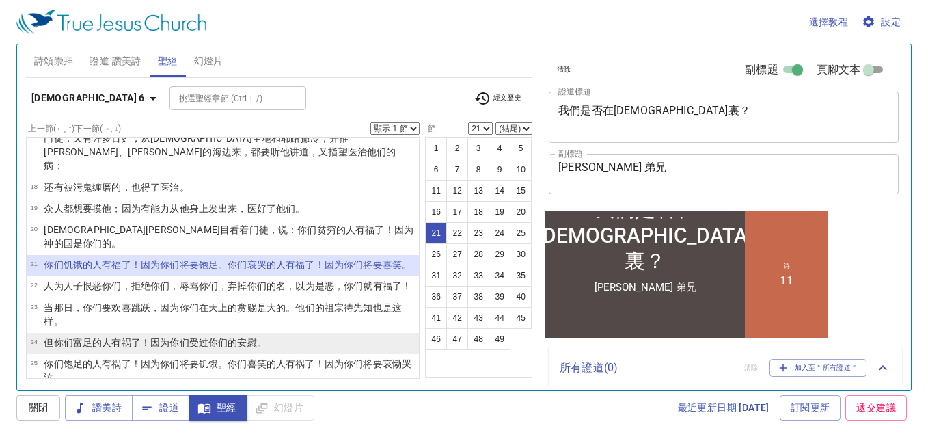
click at [158, 337] on wg3759 "！因为 你们受过 你们的 安慰 。" at bounding box center [204, 342] width 126 height 11
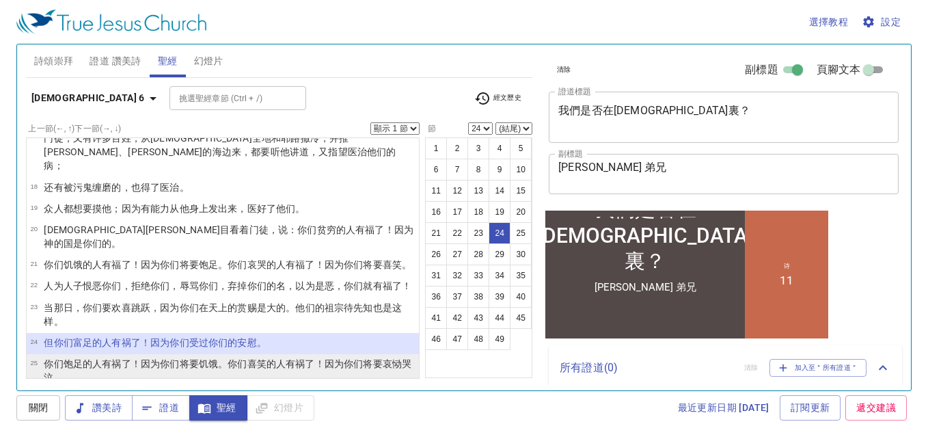
click at [400, 357] on p "你们 饱足 的人有祸了 ！因为 你们将要饥饿 。你们 喜笑 的人有祸了 ！因为 你们将要哀恸 哭泣 。" at bounding box center [229, 370] width 371 height 27
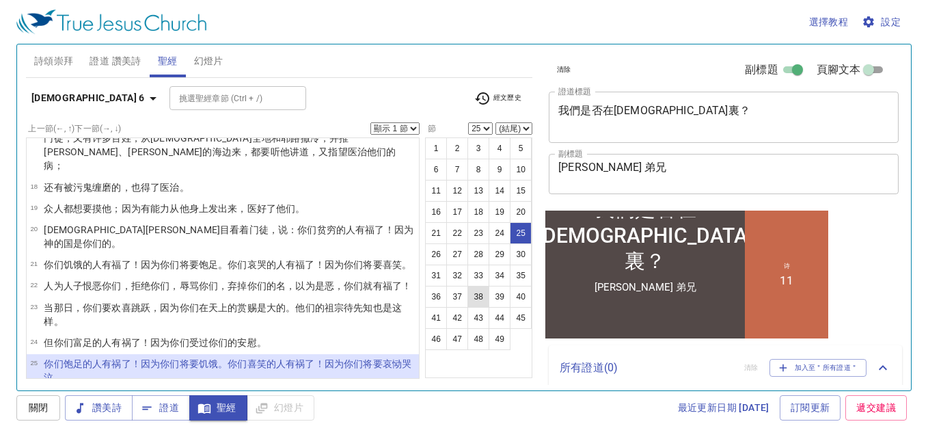
scroll to position [36, 0]
click at [63, 92] on b "路加福音 6" at bounding box center [87, 98] width 113 height 17
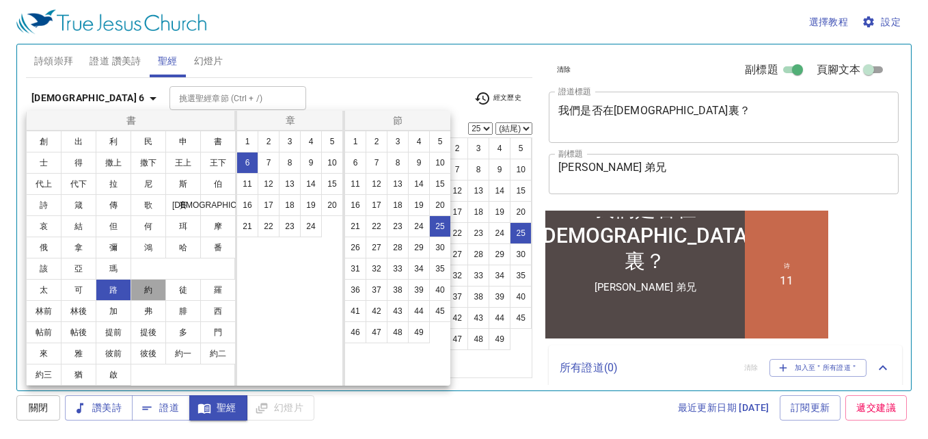
click at [154, 290] on button "約" at bounding box center [149, 290] width 36 height 22
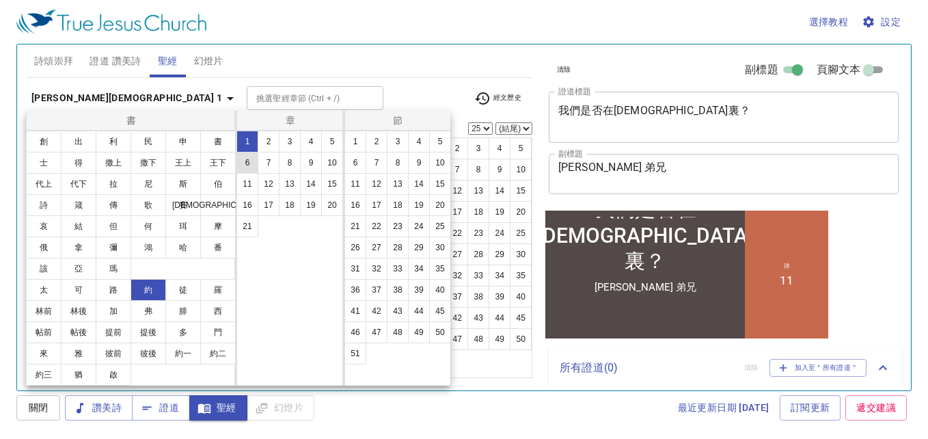
click at [249, 165] on button "6" at bounding box center [247, 163] width 22 height 22
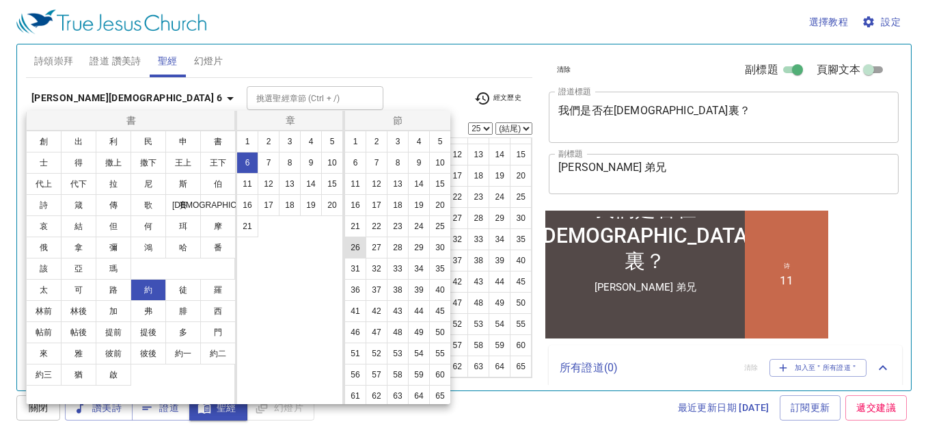
scroll to position [109, 0]
click at [401, 346] on button "63" at bounding box center [398, 351] width 22 height 22
select select "63"
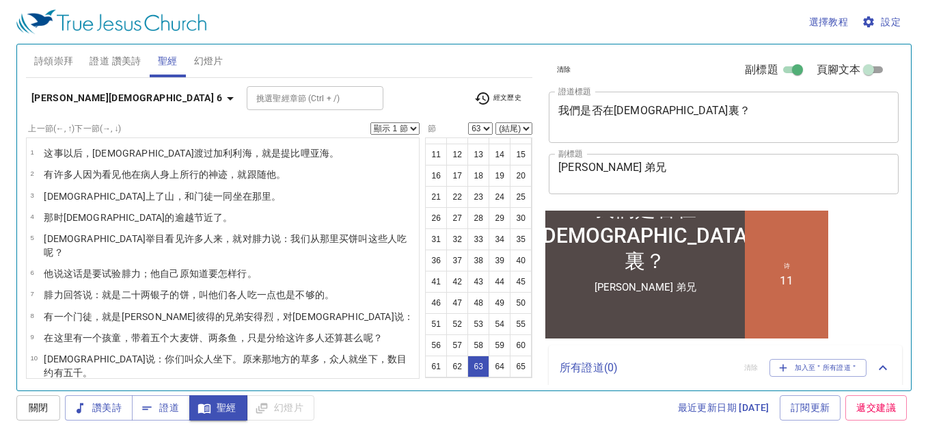
scroll to position [1368, 0]
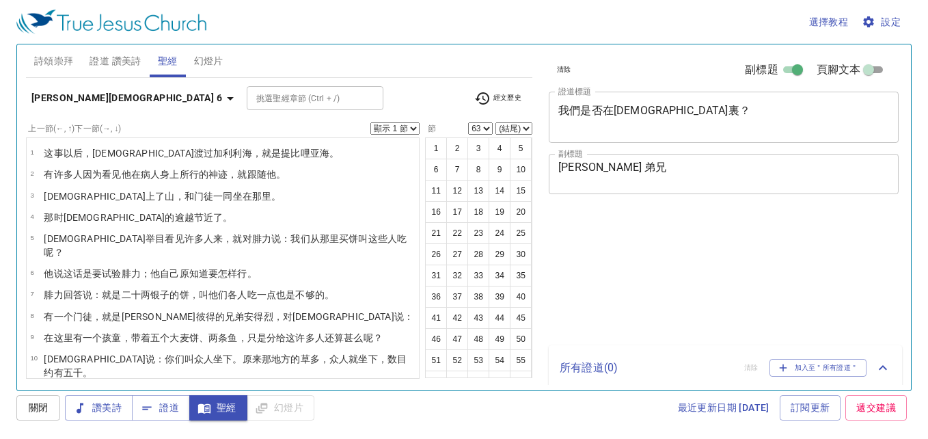
select select "63"
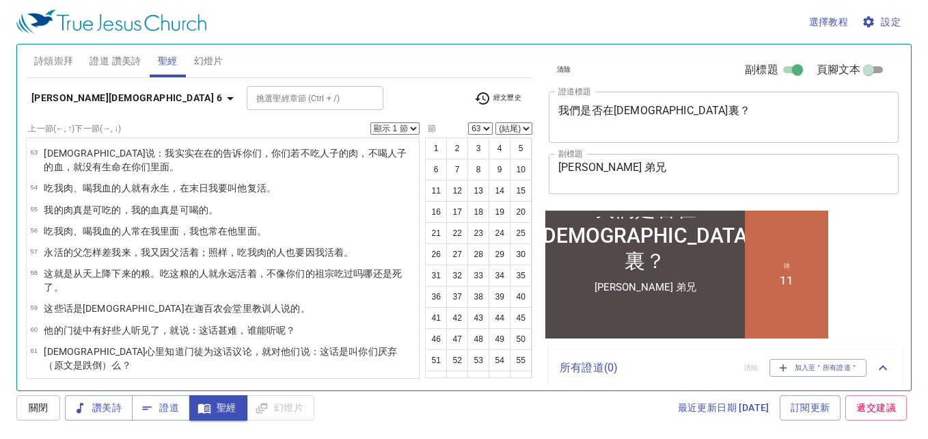
scroll to position [36, 0]
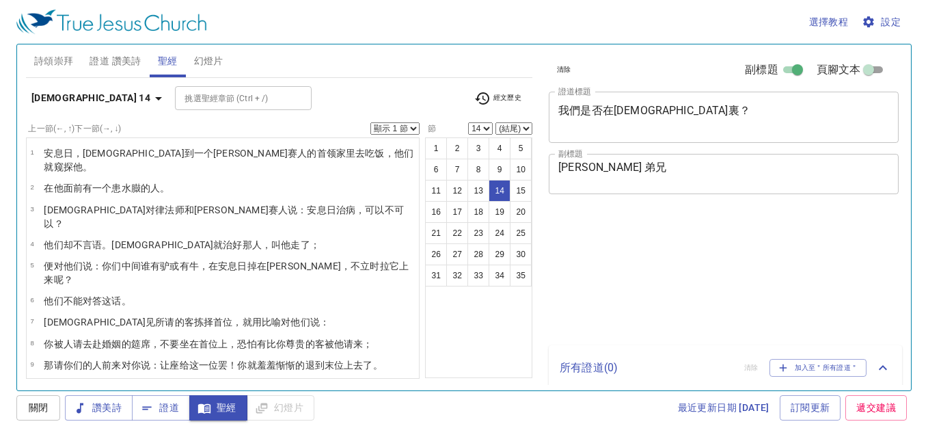
select select "14"
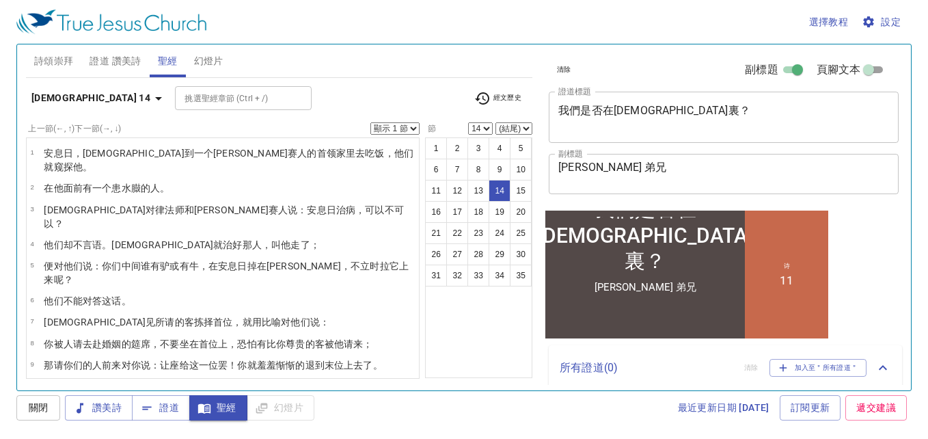
scroll to position [179, 0]
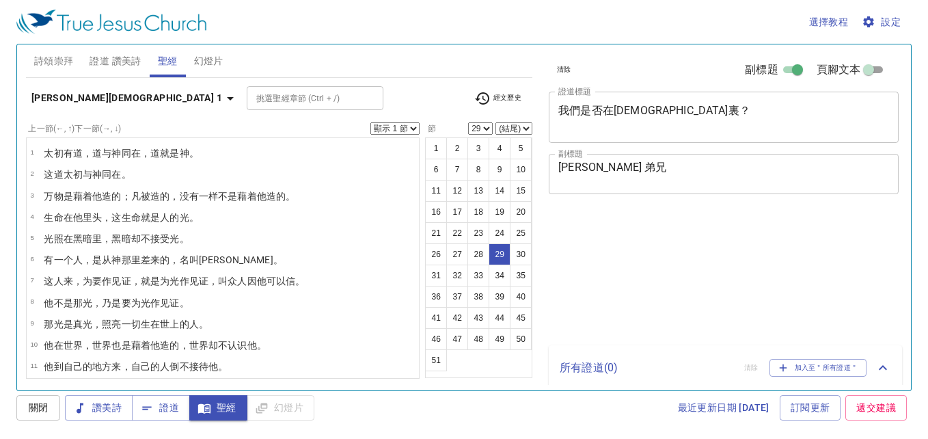
select select "29"
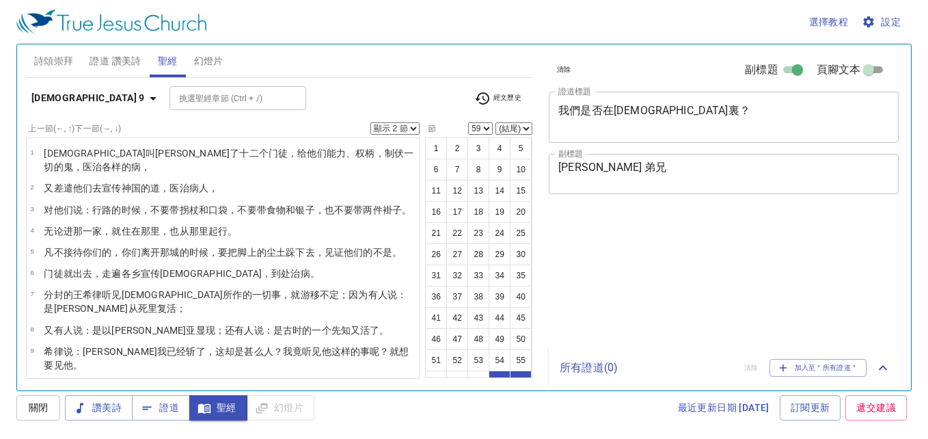
select select "2"
select select "59"
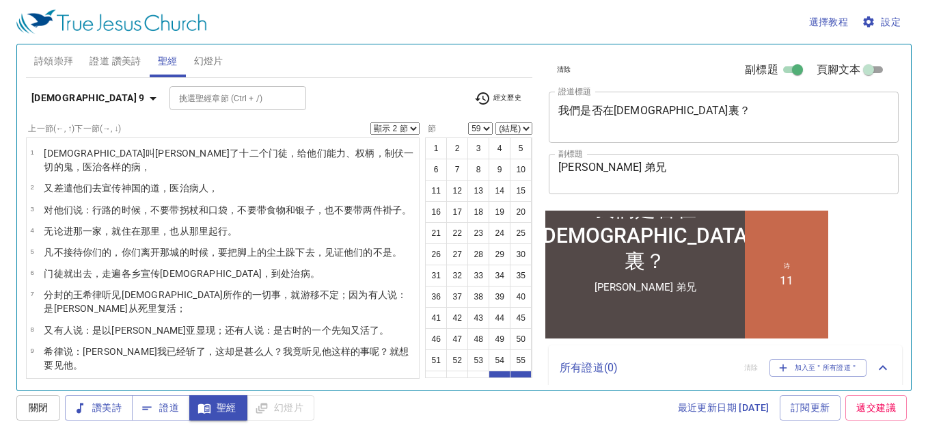
scroll to position [1380, 0]
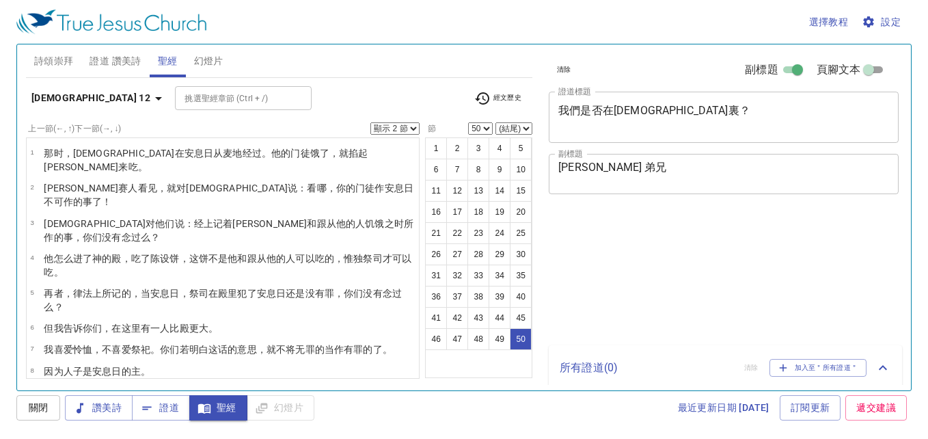
select select "2"
select select "50"
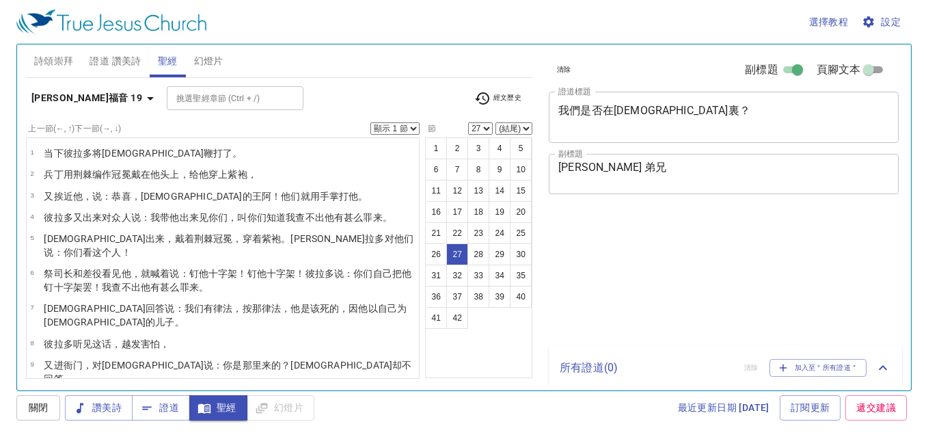
select select "27"
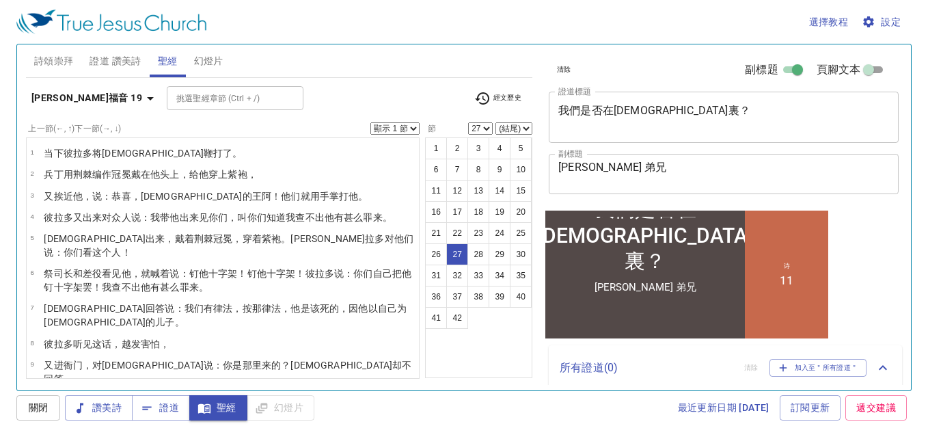
scroll to position [551, 0]
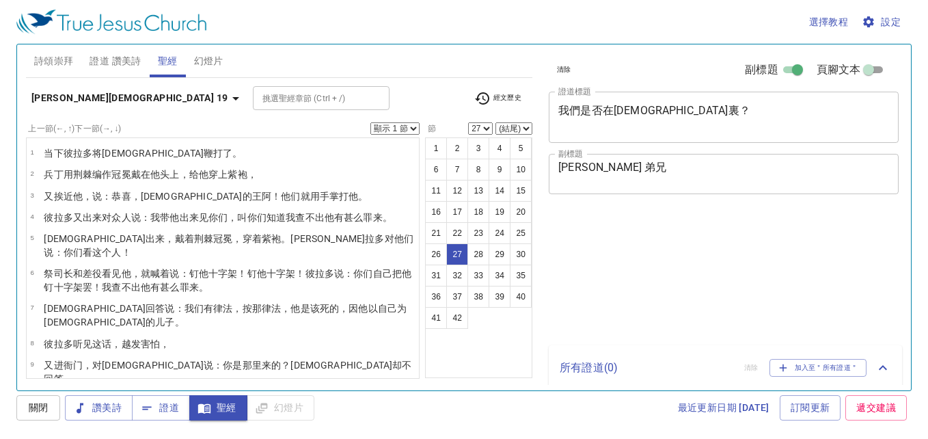
select select "27"
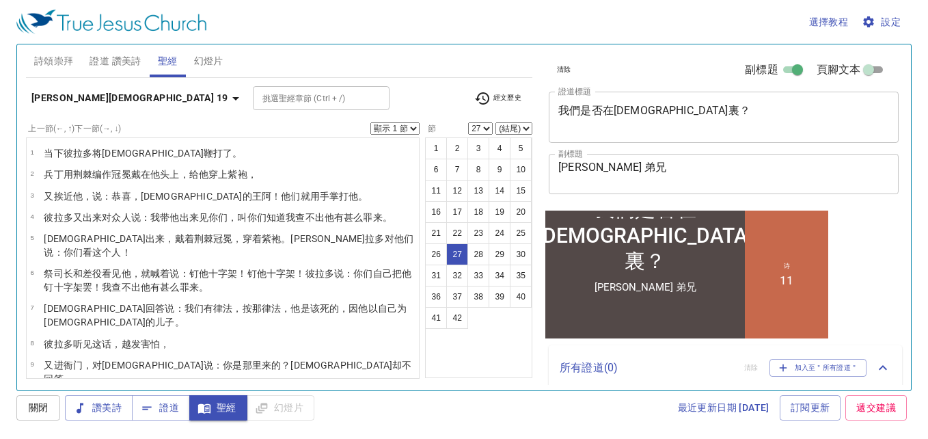
scroll to position [551, 0]
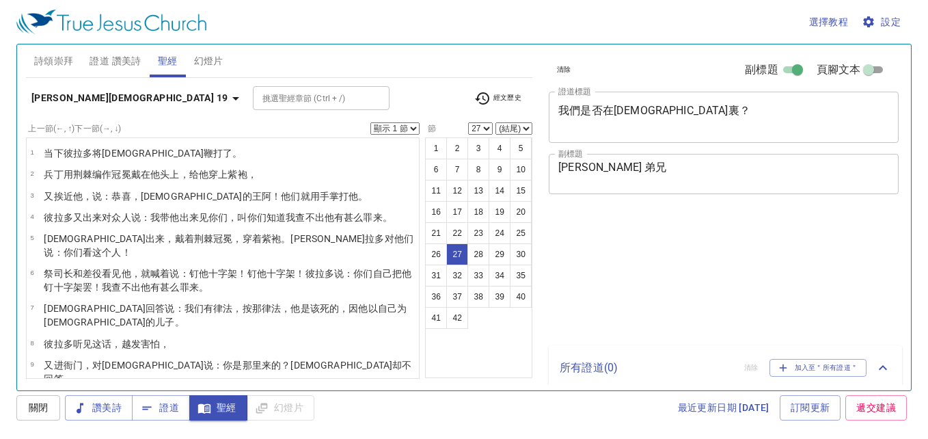
select select "27"
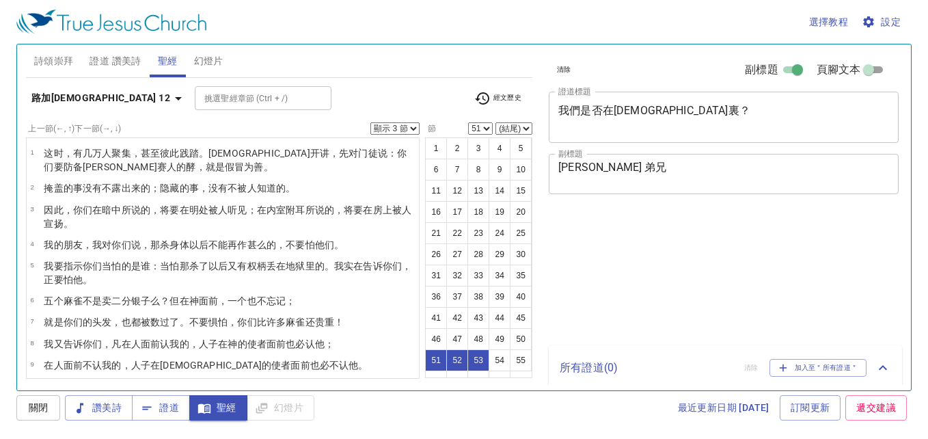
select select "3"
select select "51"
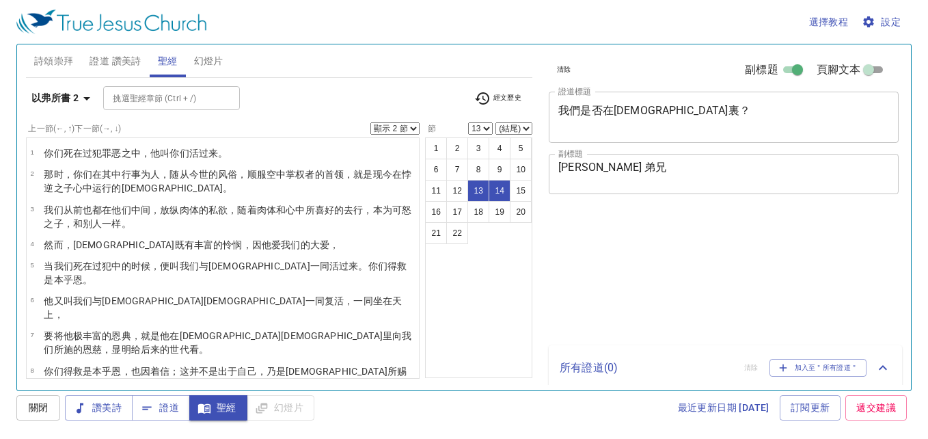
select select "2"
select select "13"
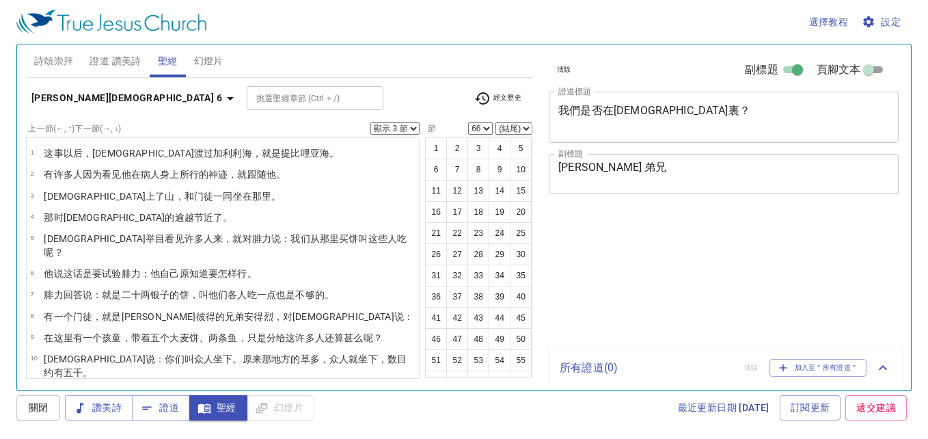
select select "3"
select select "66"
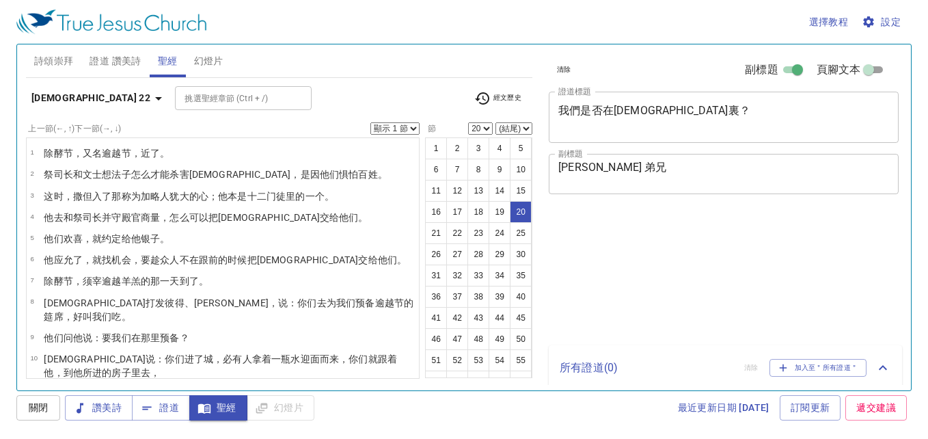
select select "20"
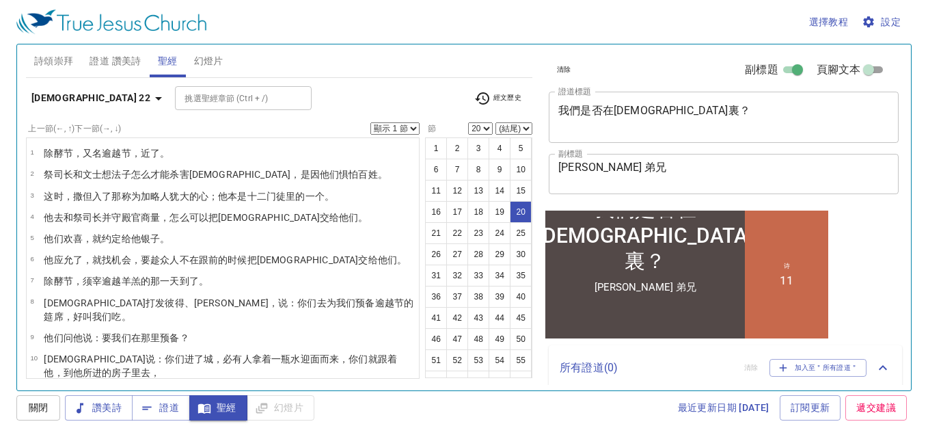
scroll to position [142, 0]
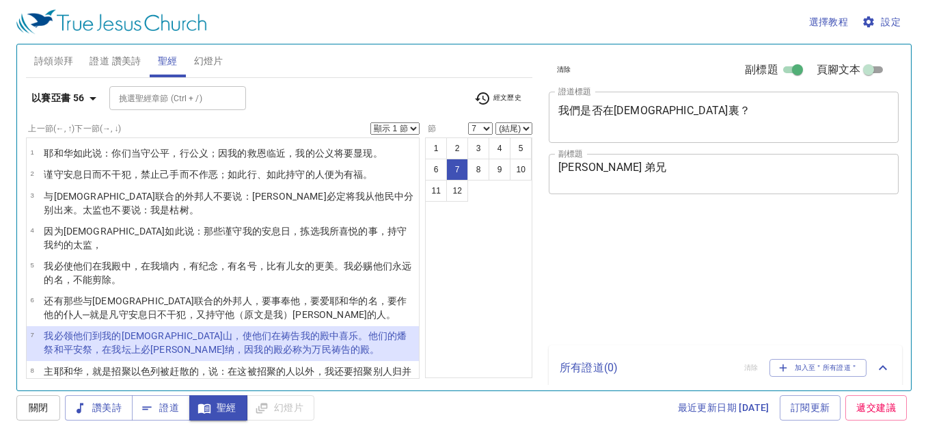
select select "7"
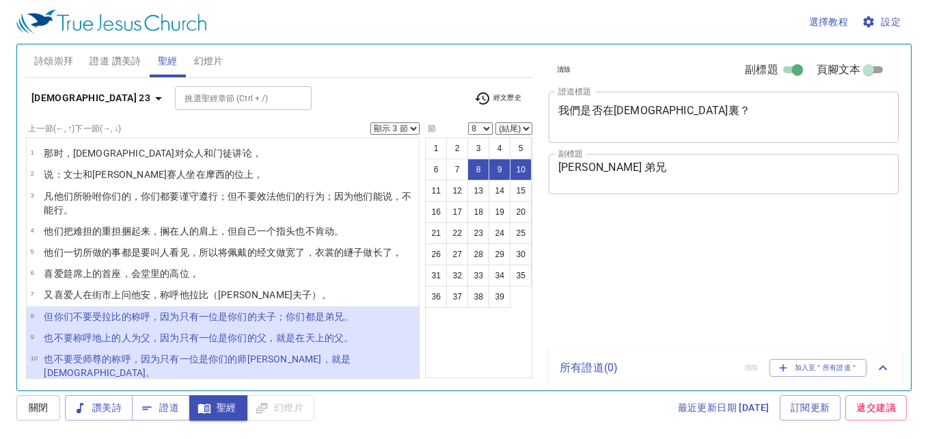
select select "3"
select select "8"
